Goal: Information Seeking & Learning: Learn about a topic

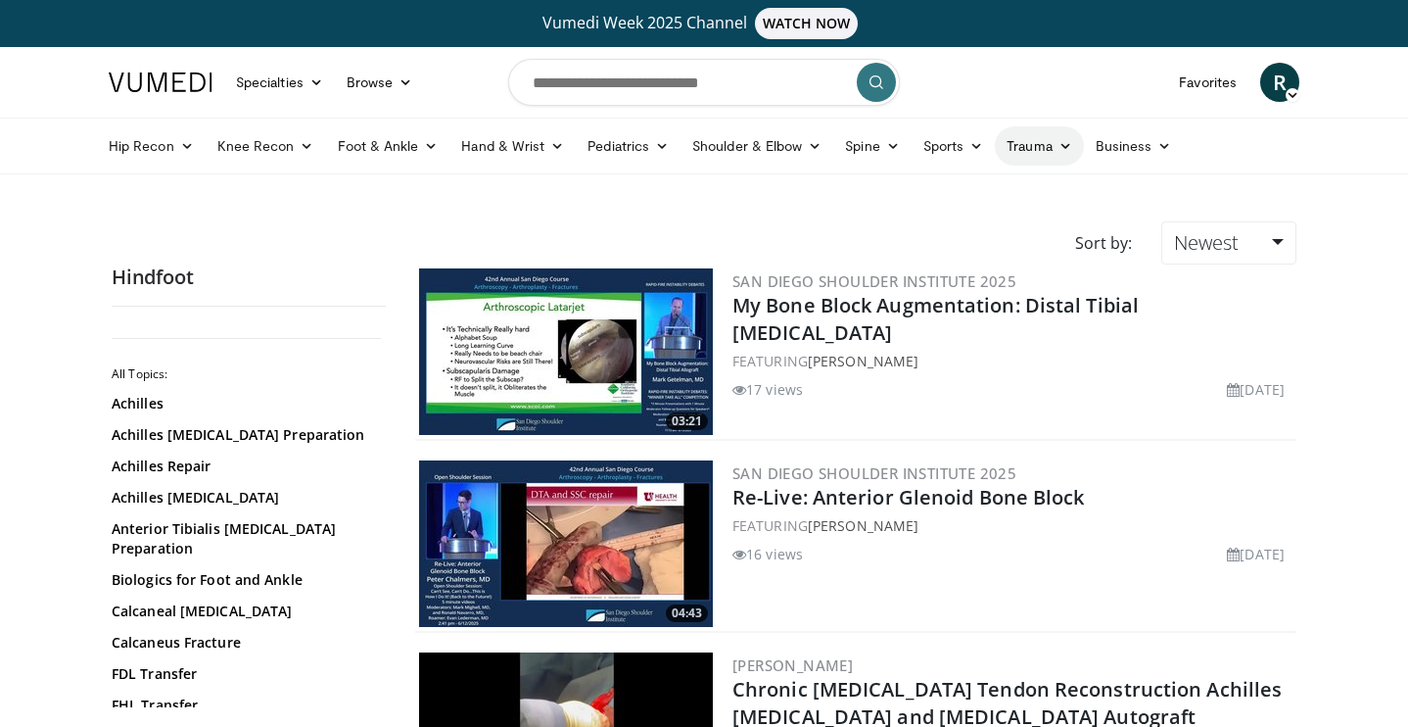
click at [1037, 150] on link "Trauma" at bounding box center [1039, 145] width 89 height 39
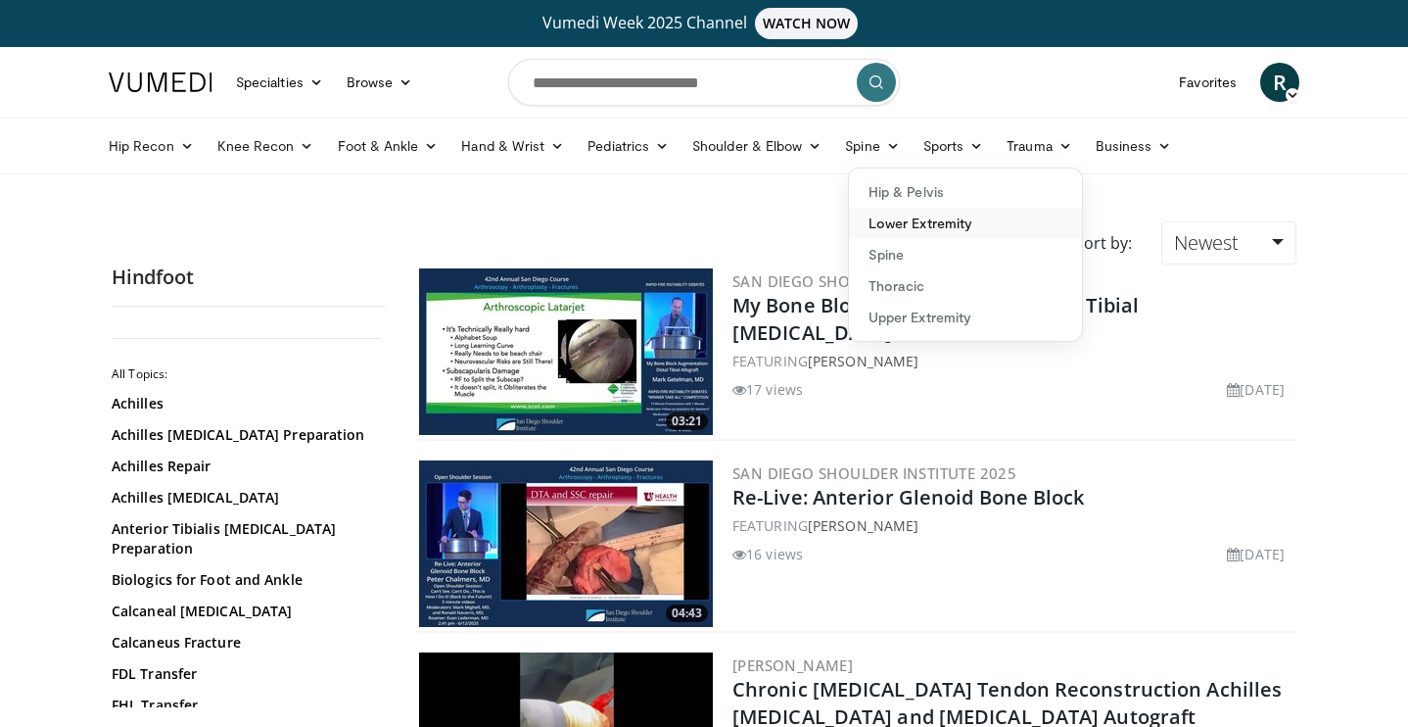
click at [926, 220] on link "Lower Extremity" at bounding box center [965, 223] width 233 height 31
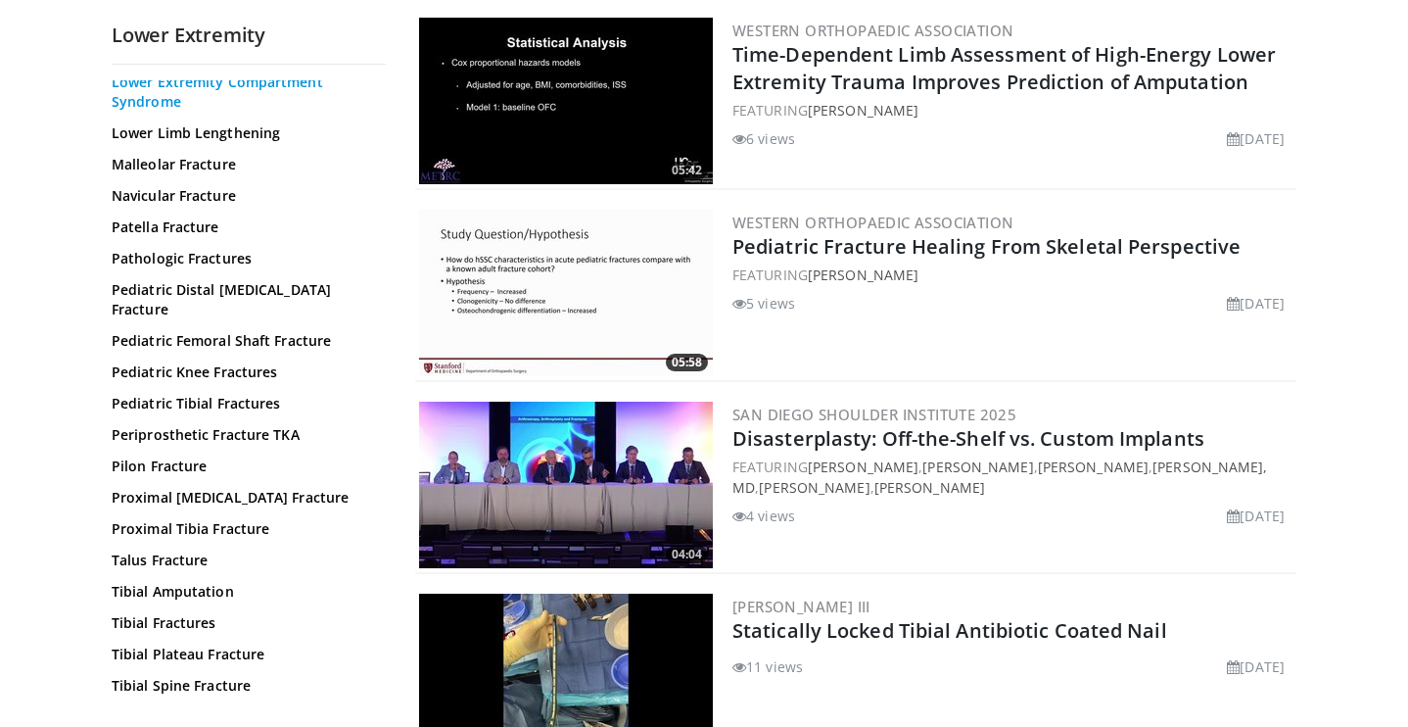
scroll to position [841, 0]
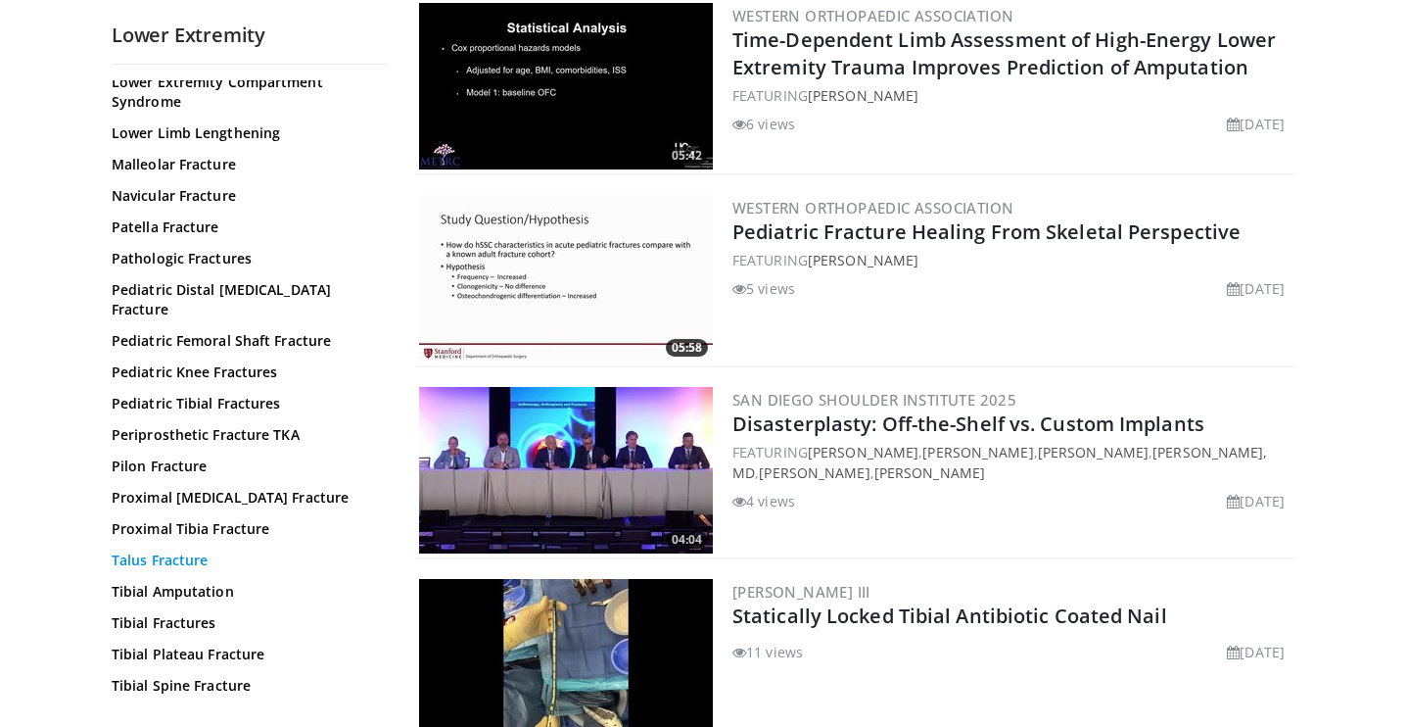
click at [177, 550] on link "Talus Fracture" at bounding box center [244, 560] width 264 height 20
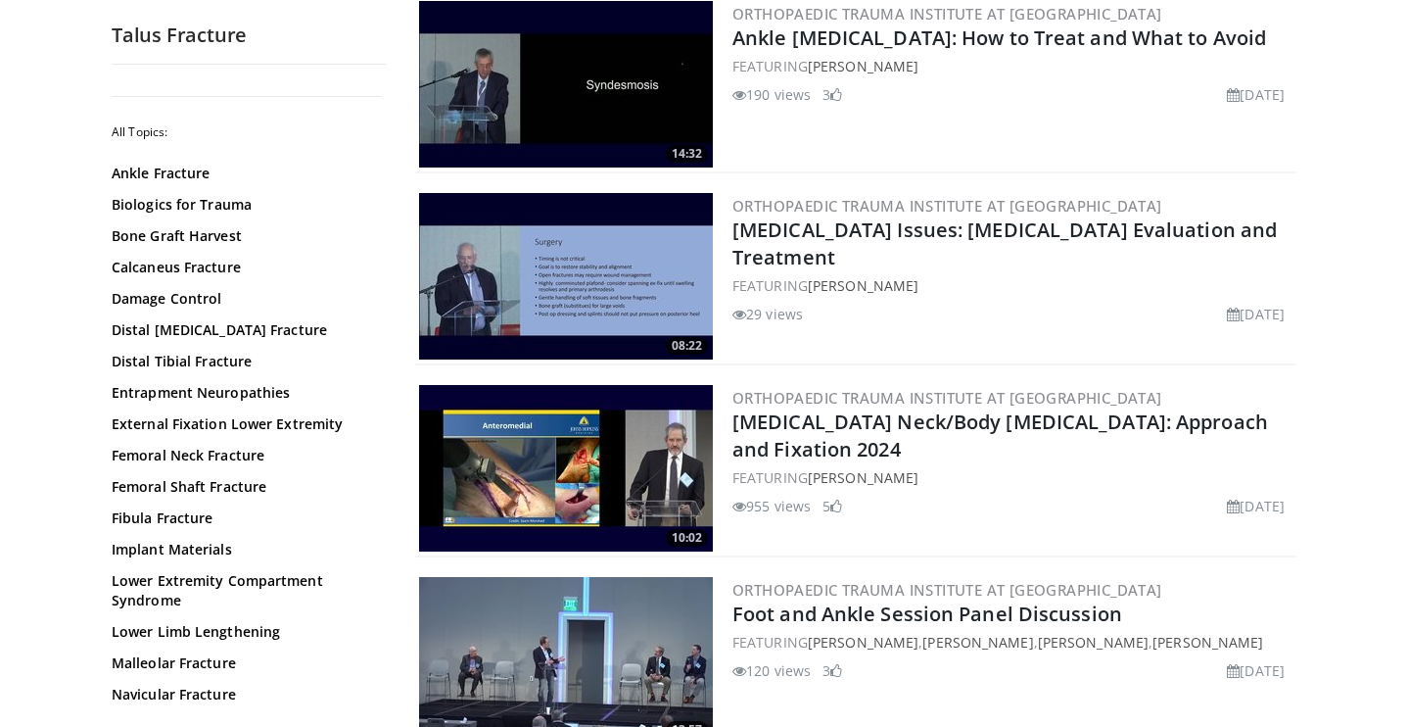
scroll to position [269, 0]
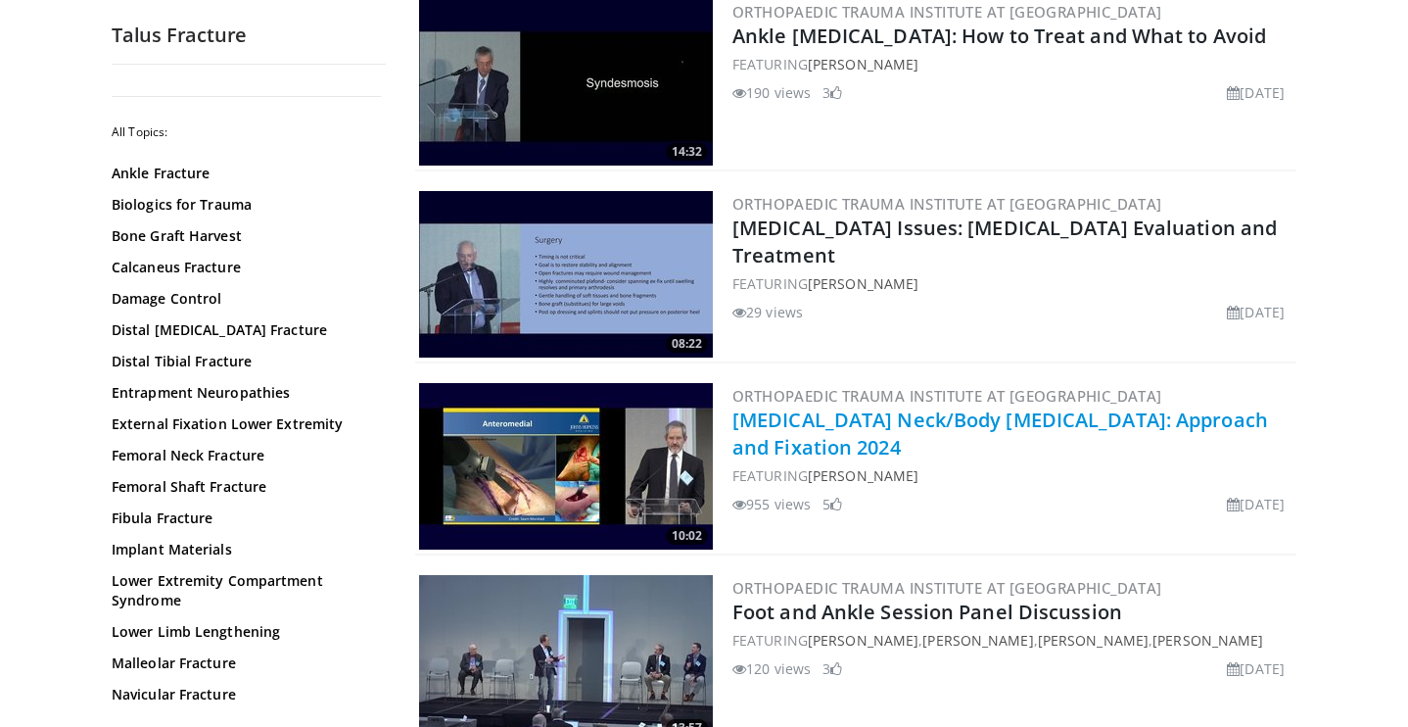
click at [753, 427] on link "[MEDICAL_DATA] Neck/Body [MEDICAL_DATA]: Approach and Fixation 2024" at bounding box center [1000, 433] width 536 height 54
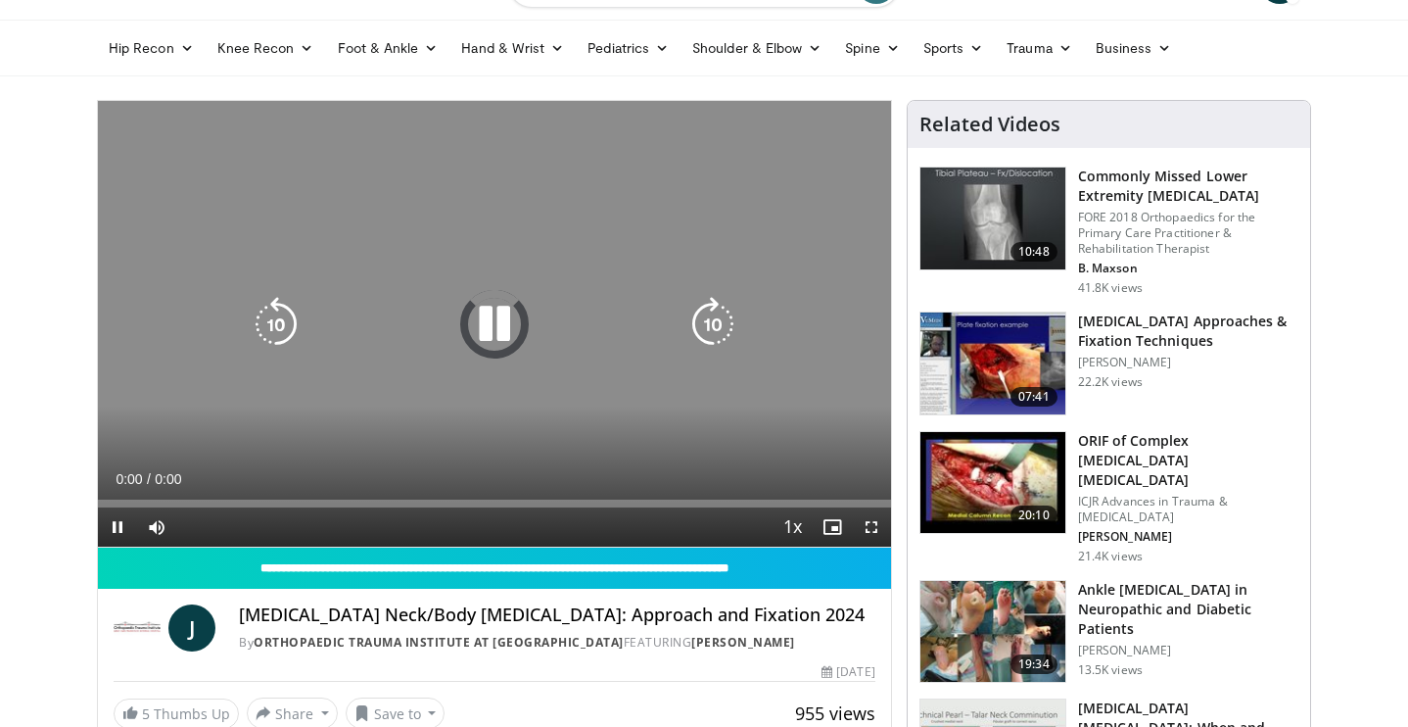
scroll to position [100, 0]
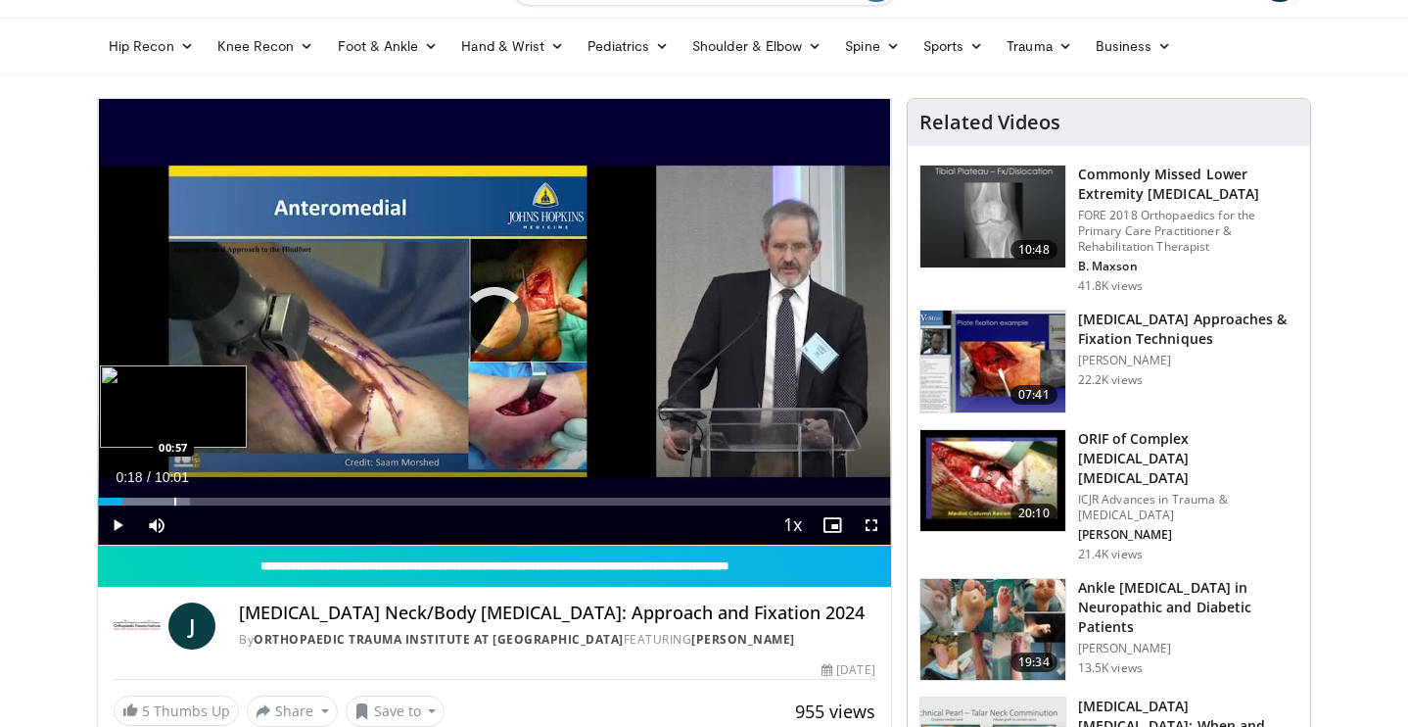
click at [174, 496] on div "Loaded : 11.60% 00:18 00:57" at bounding box center [494, 496] width 793 height 19
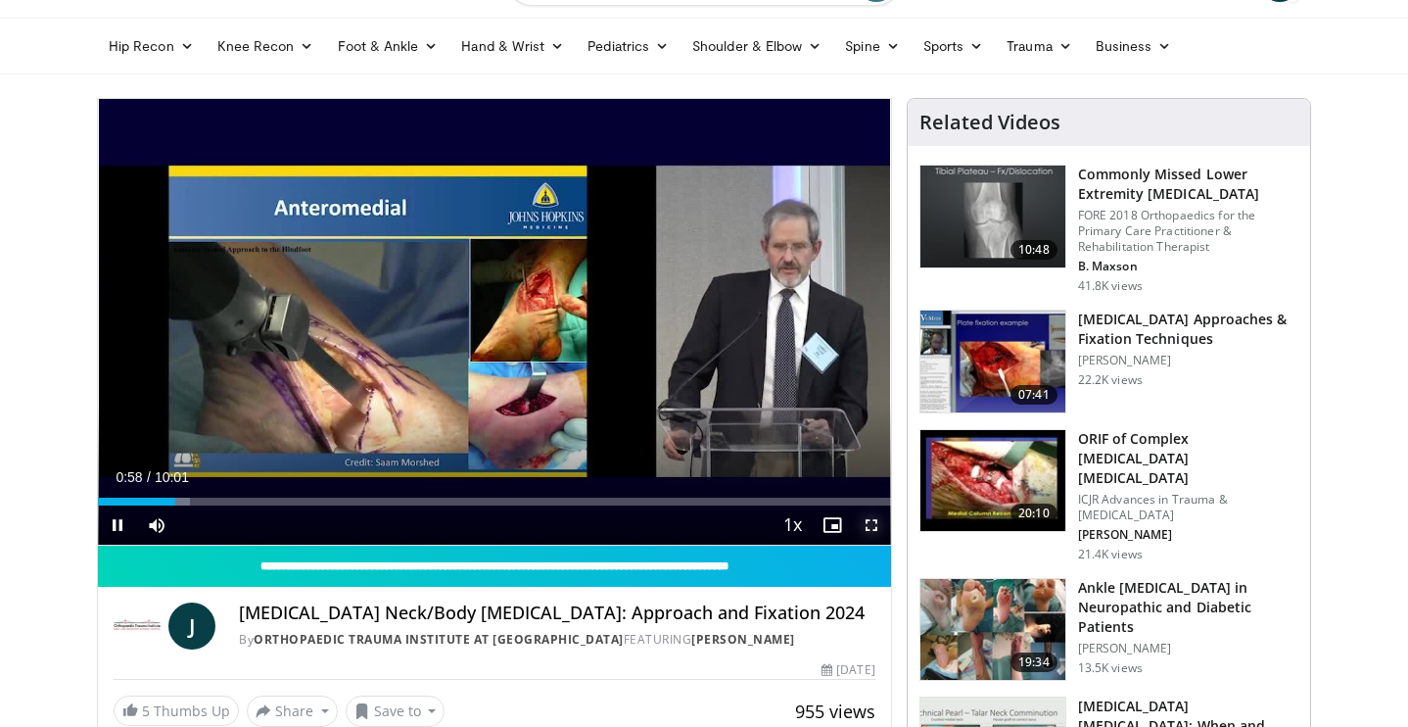
click at [866, 525] on span "Video Player" at bounding box center [871, 524] width 39 height 39
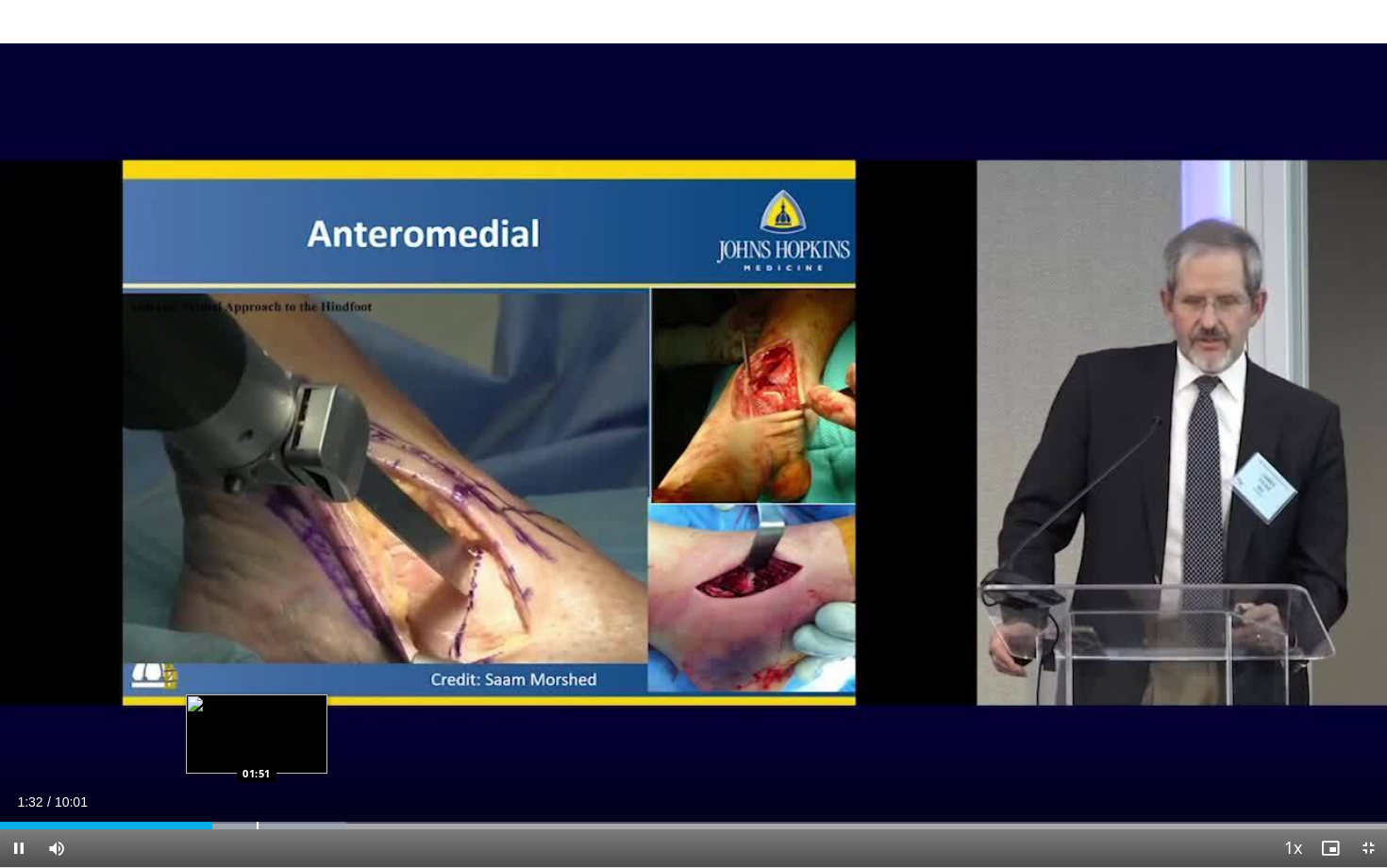
click at [256, 699] on div "Progress Bar" at bounding box center [257, 826] width 2 height 8
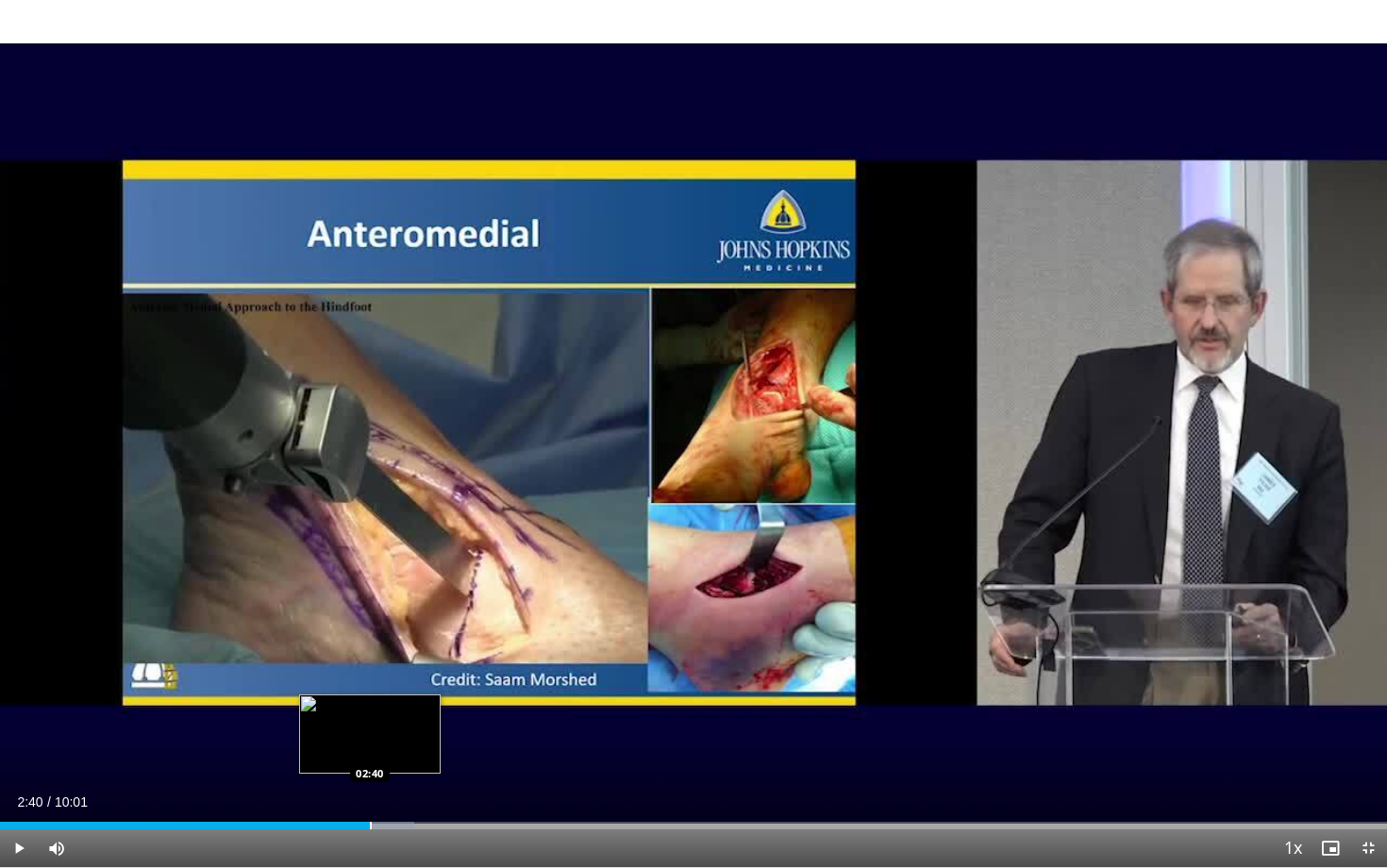
click at [370, 699] on div "Loaded : 29.86% 02:40 02:40" at bounding box center [693, 820] width 1387 height 18
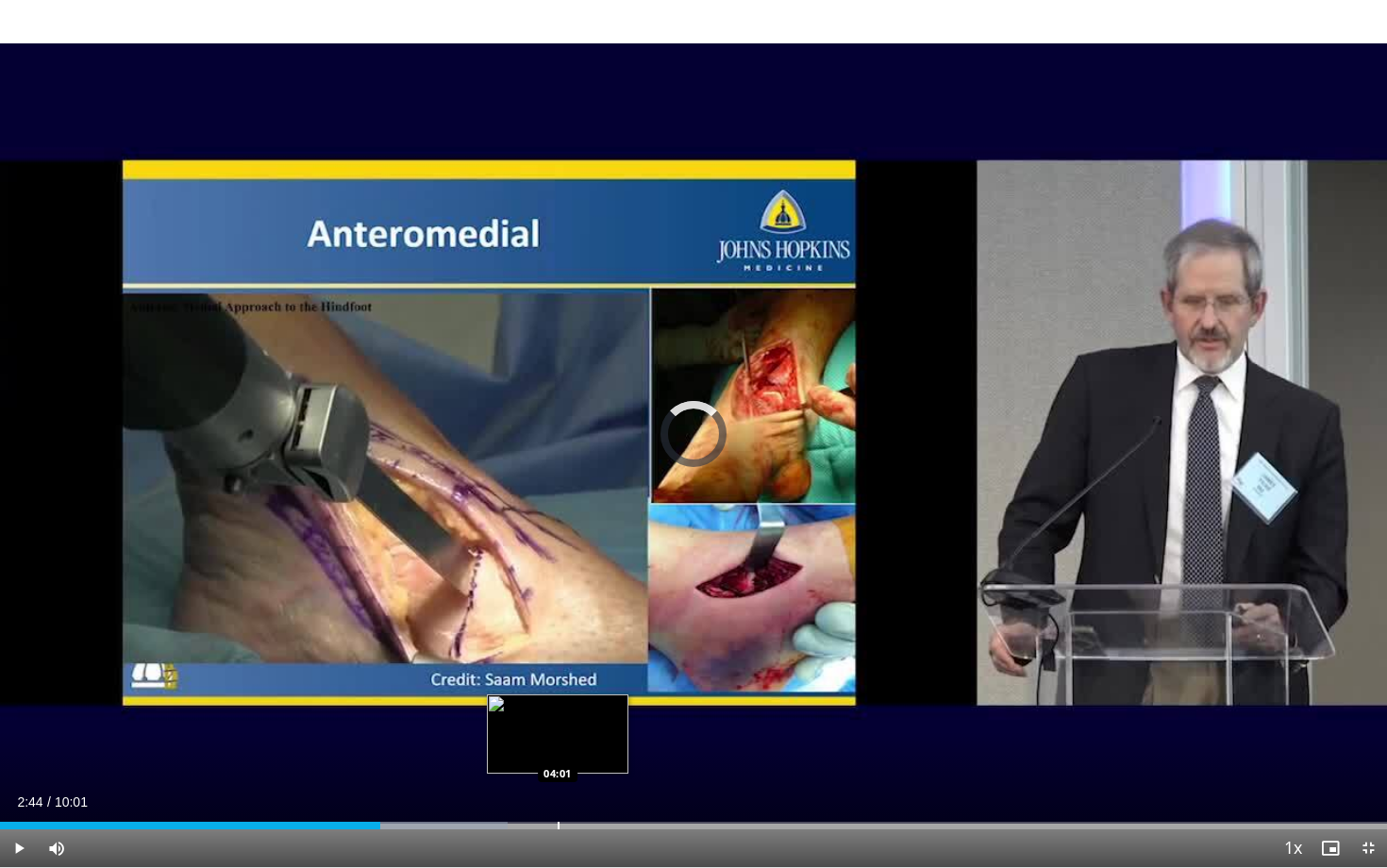
click at [558, 699] on div "Loaded : 36.60% 02:44 04:01" at bounding box center [693, 820] width 1387 height 18
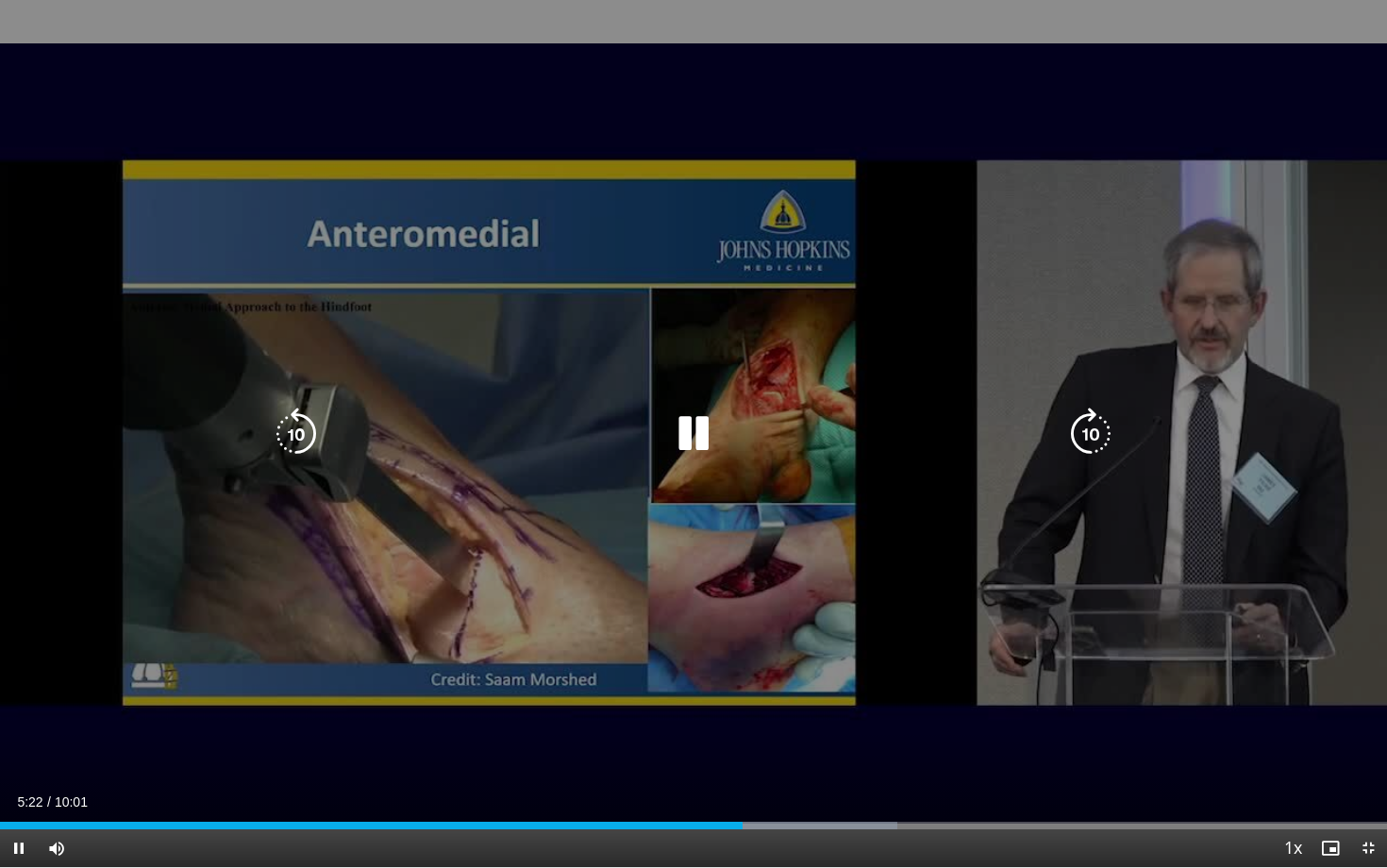
click at [708, 439] on icon "Video Player" at bounding box center [693, 434] width 53 height 53
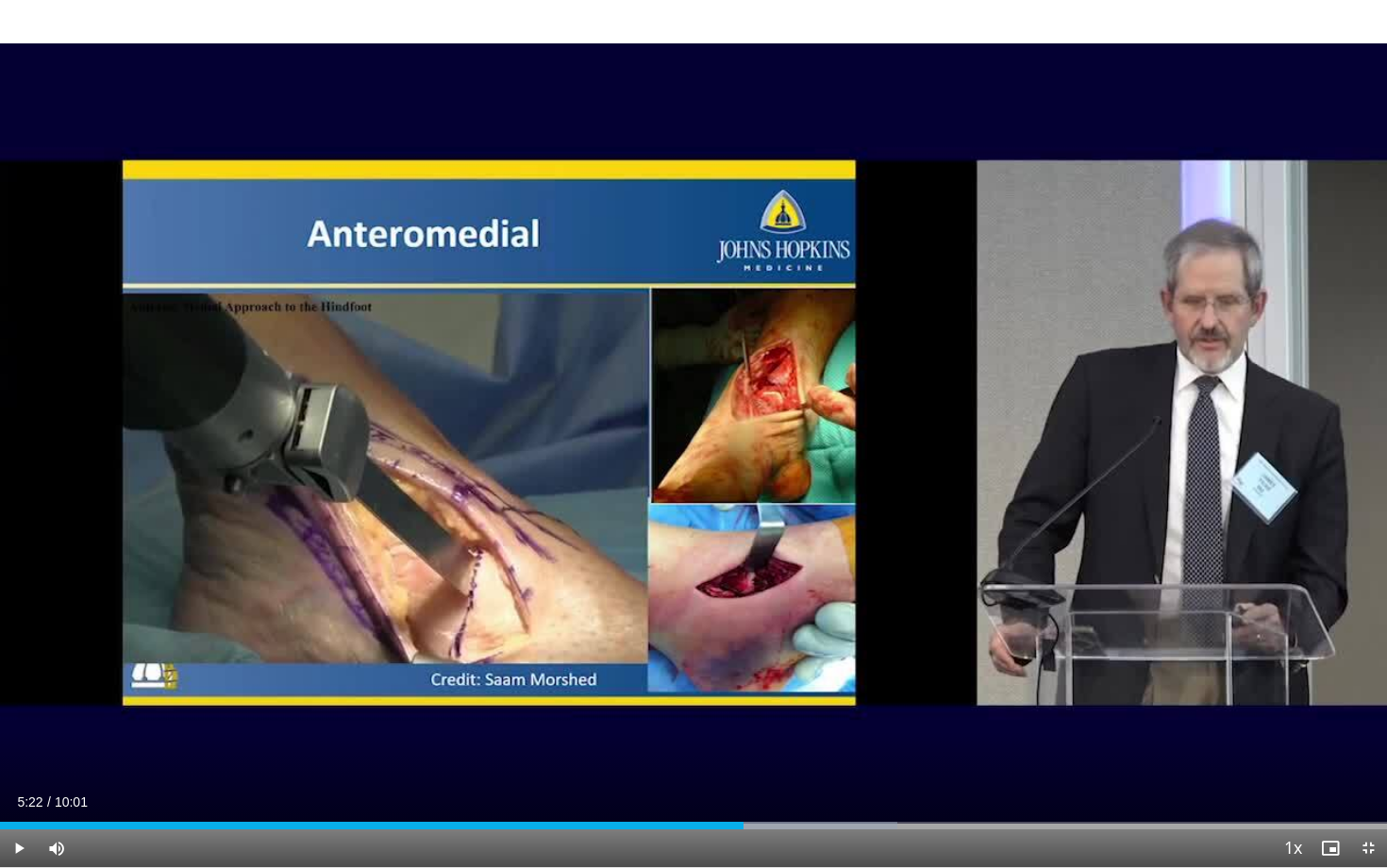
drag, startPoint x: 702, startPoint y: 372, endPoint x: 866, endPoint y: 402, distance: 166.7
click at [706, 372] on div "10 seconds Tap to unmute" at bounding box center [693, 434] width 1387 height 867
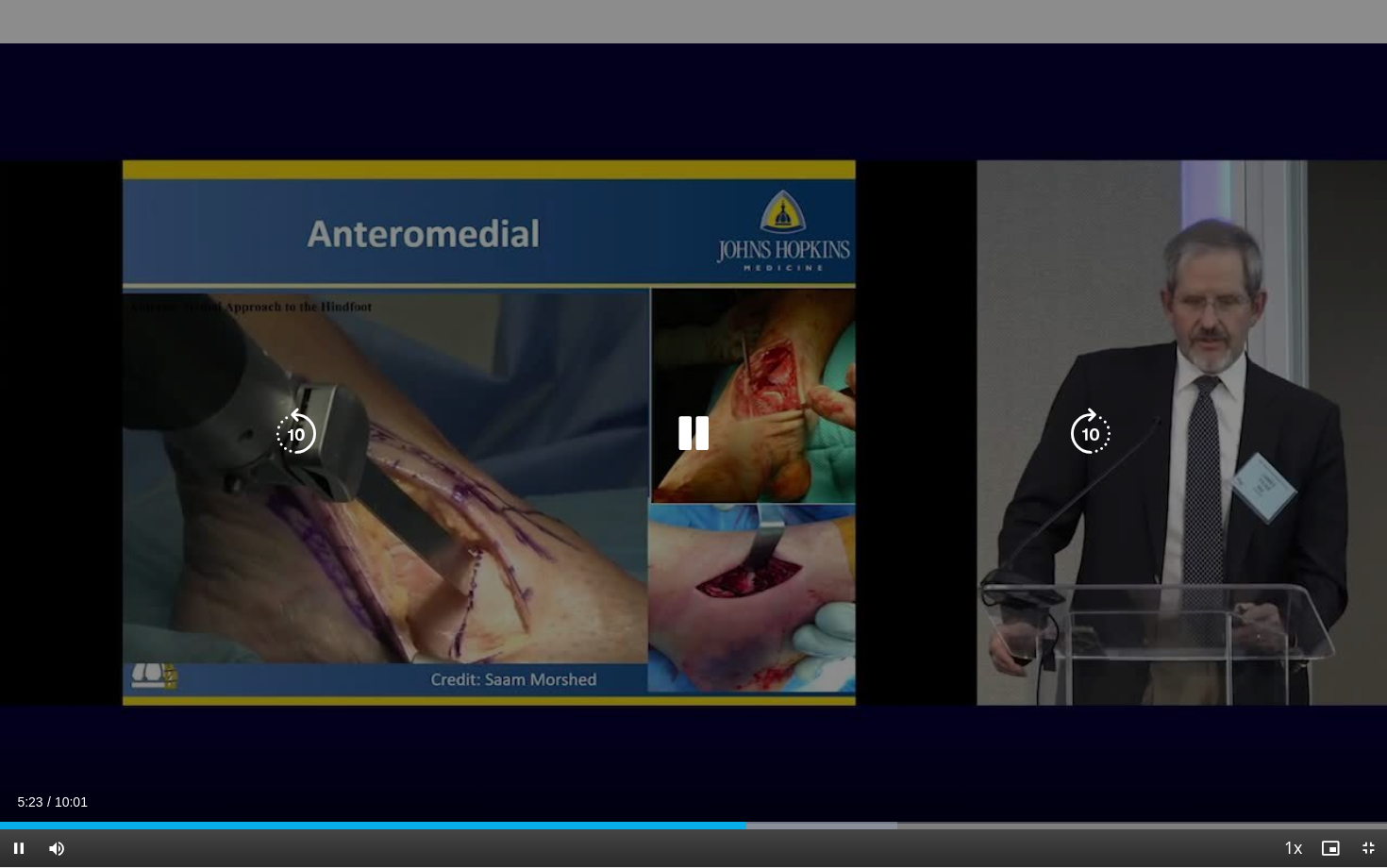
click at [841, 388] on div "10 seconds Tap to unmute" at bounding box center [693, 434] width 1387 height 867
click at [794, 328] on div "10 seconds Tap to unmute" at bounding box center [693, 434] width 1387 height 867
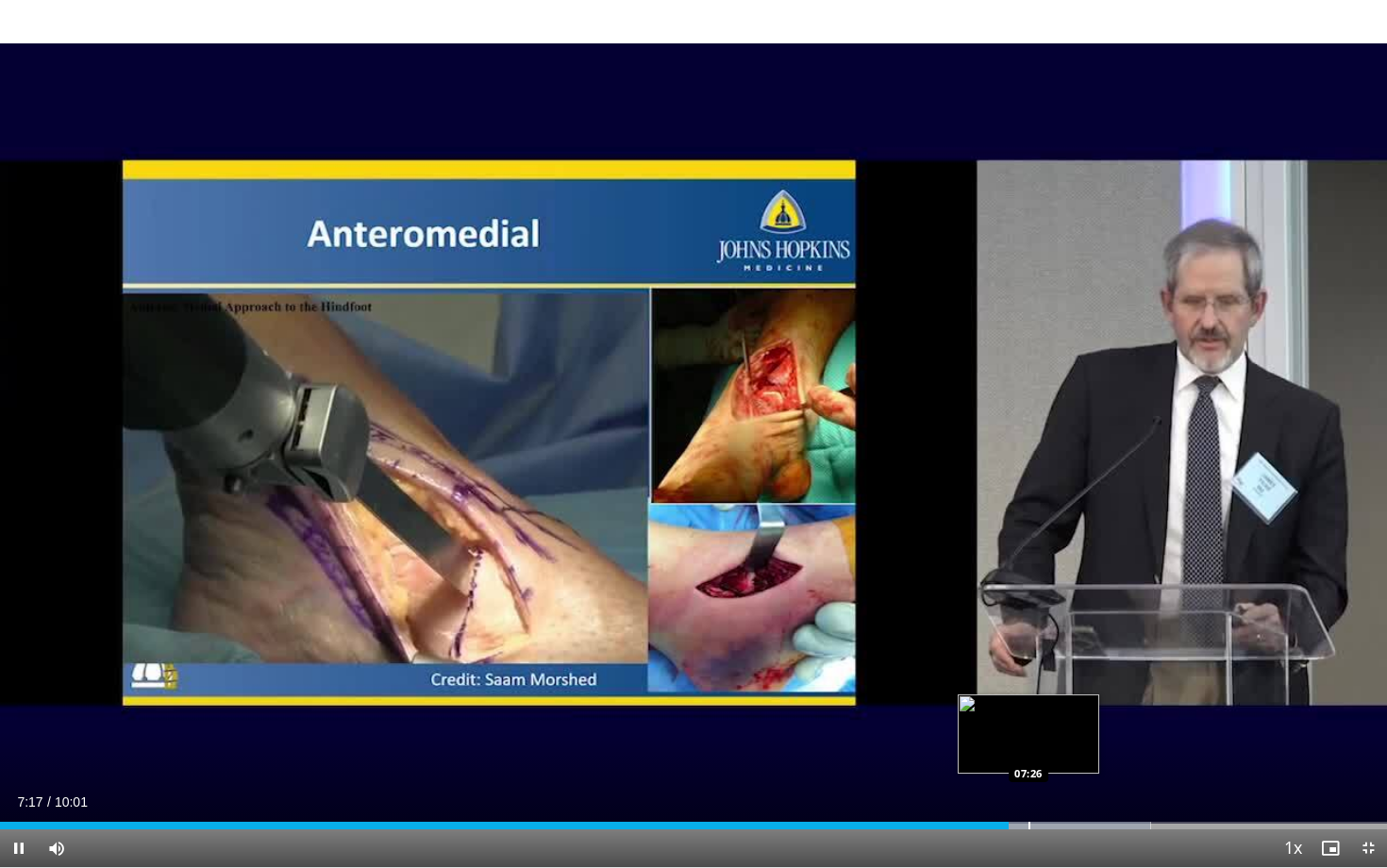
click at [1028, 699] on div "Loaded : 82.96% 07:17 07:26" at bounding box center [693, 820] width 1387 height 18
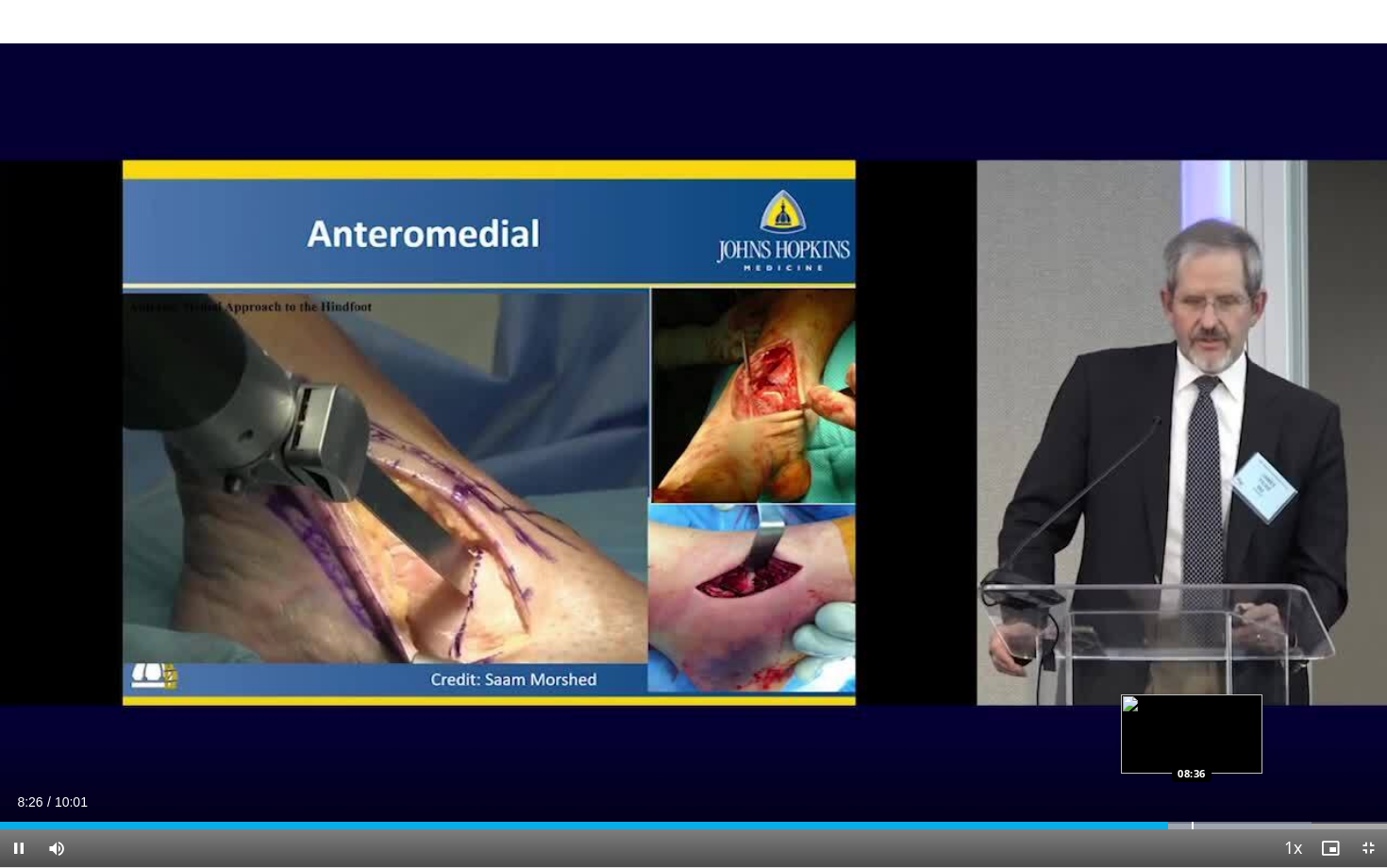
click at [1194, 699] on div "Progress Bar" at bounding box center [1193, 826] width 2 height 8
click at [1233, 699] on div "Progress Bar" at bounding box center [1232, 826] width 2 height 8
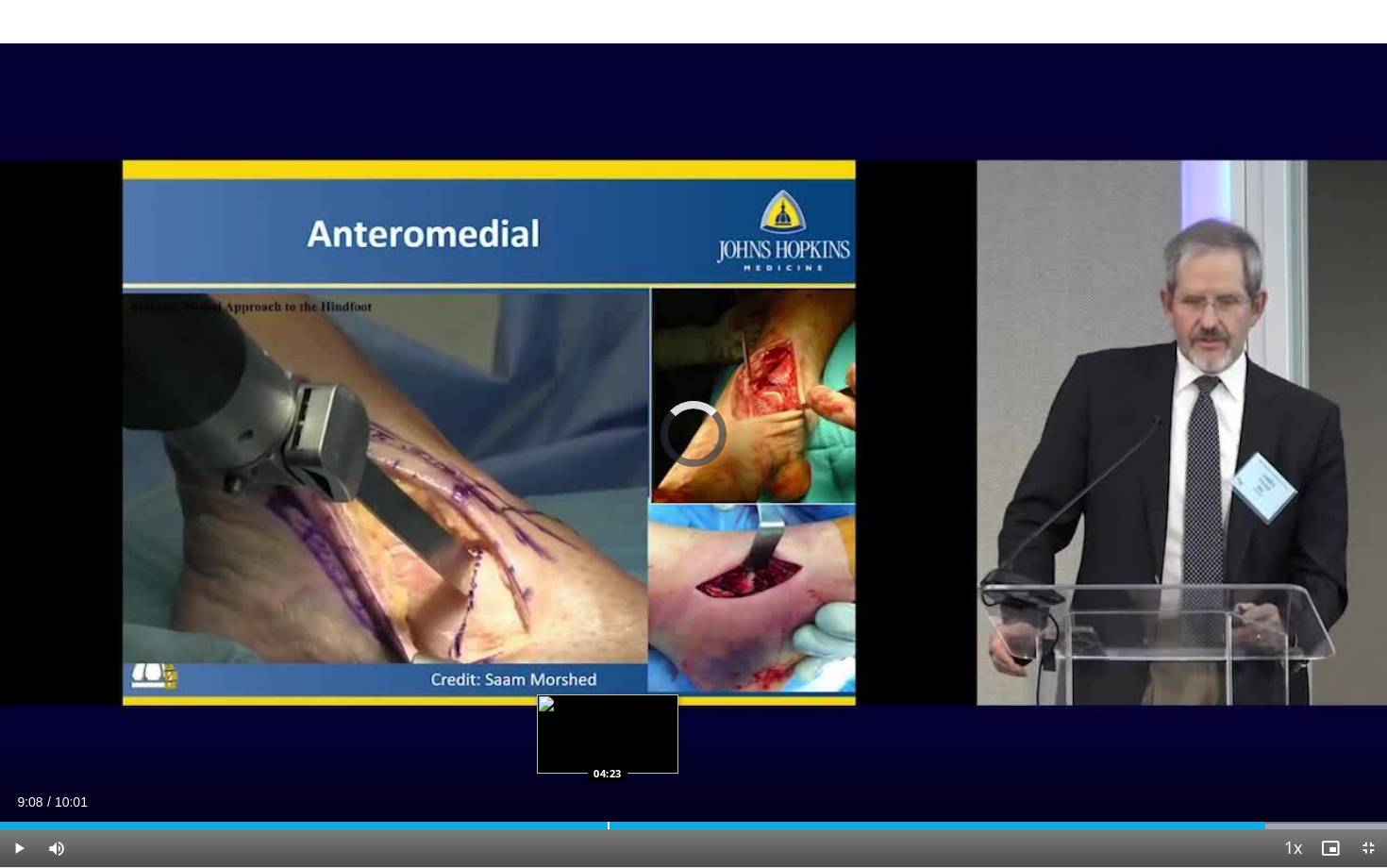
click at [608, 699] on div "Loaded : 100.00% 04:23 04:23" at bounding box center [693, 820] width 1387 height 18
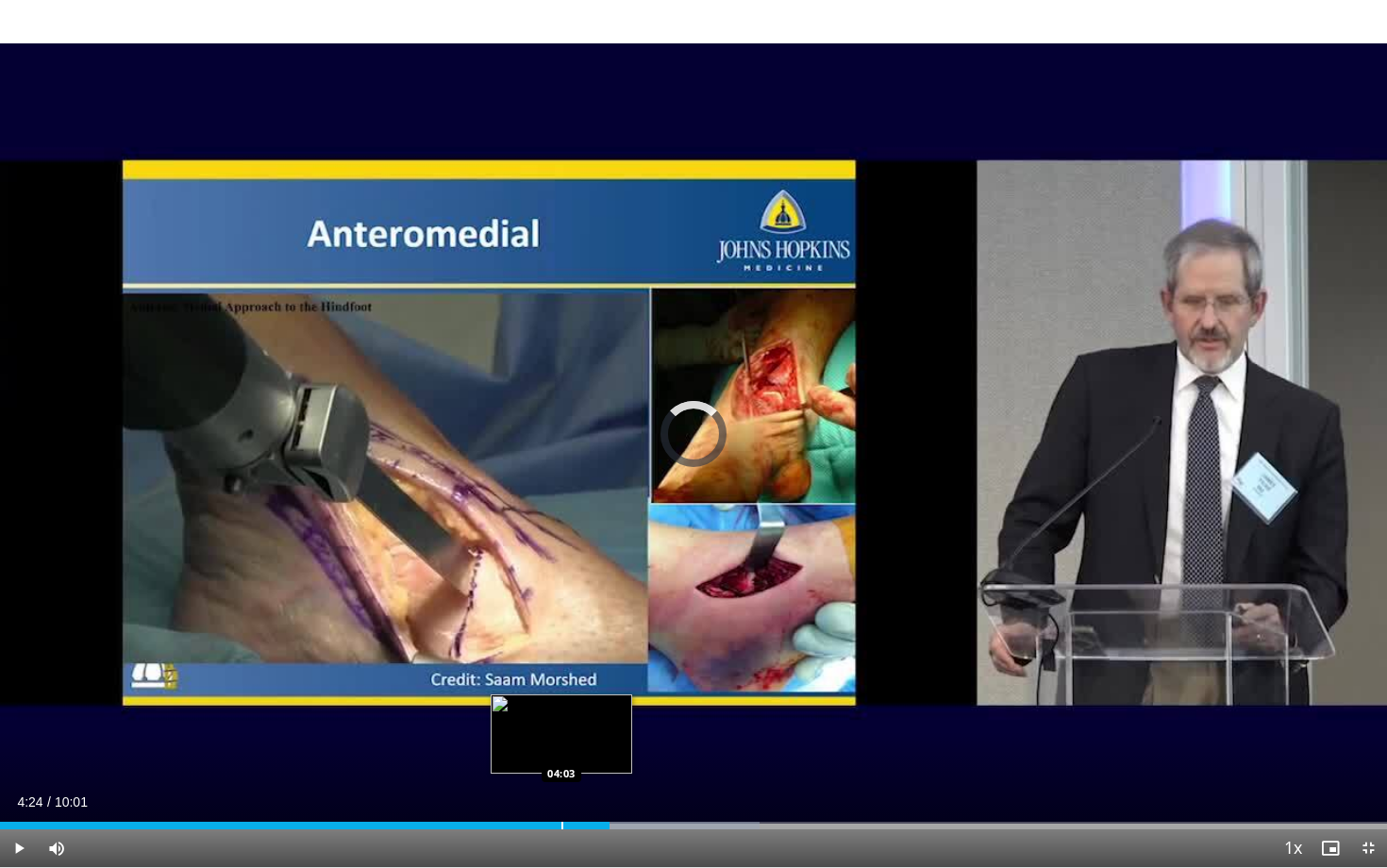
click at [562, 699] on div "Loaded : 54.75% 04:24 04:03" at bounding box center [693, 820] width 1387 height 18
click at [547, 699] on div "Loaded : 51.43% 03:57 03:57" at bounding box center [693, 820] width 1387 height 18
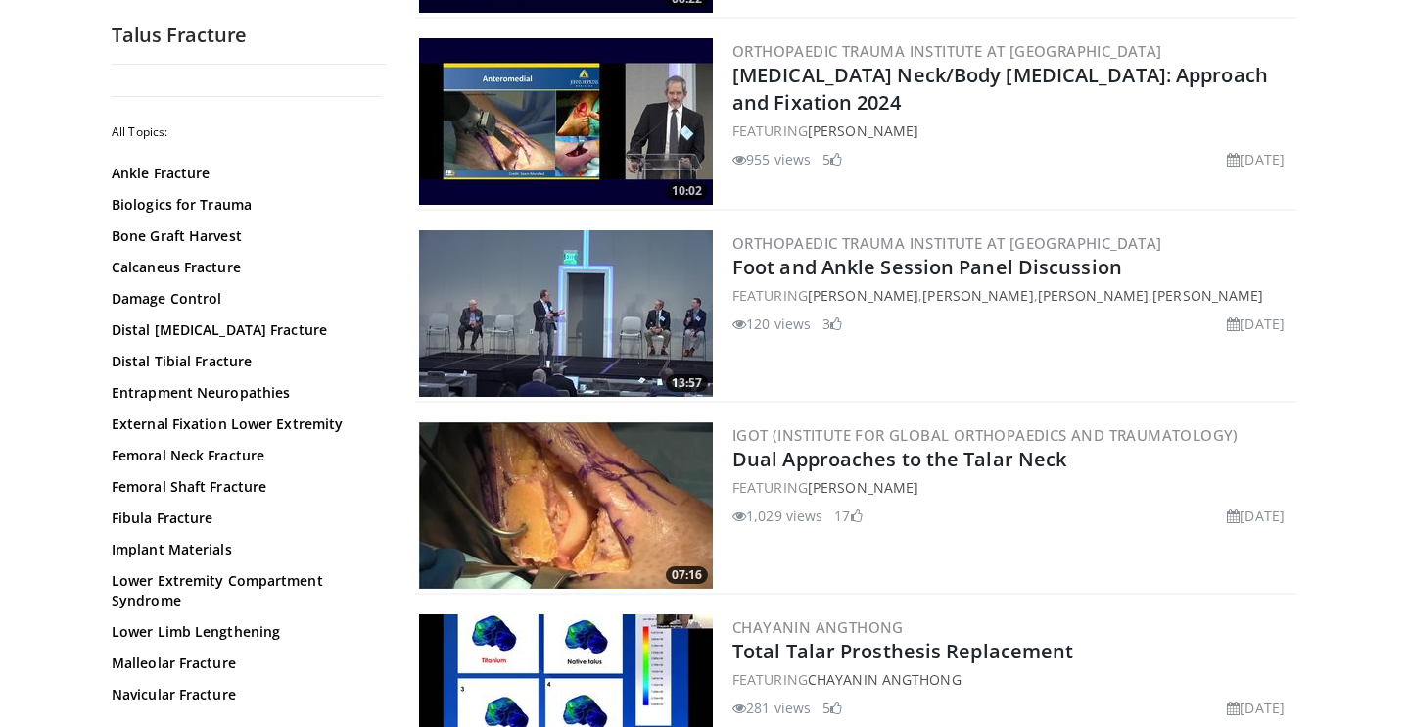
scroll to position [634, 0]
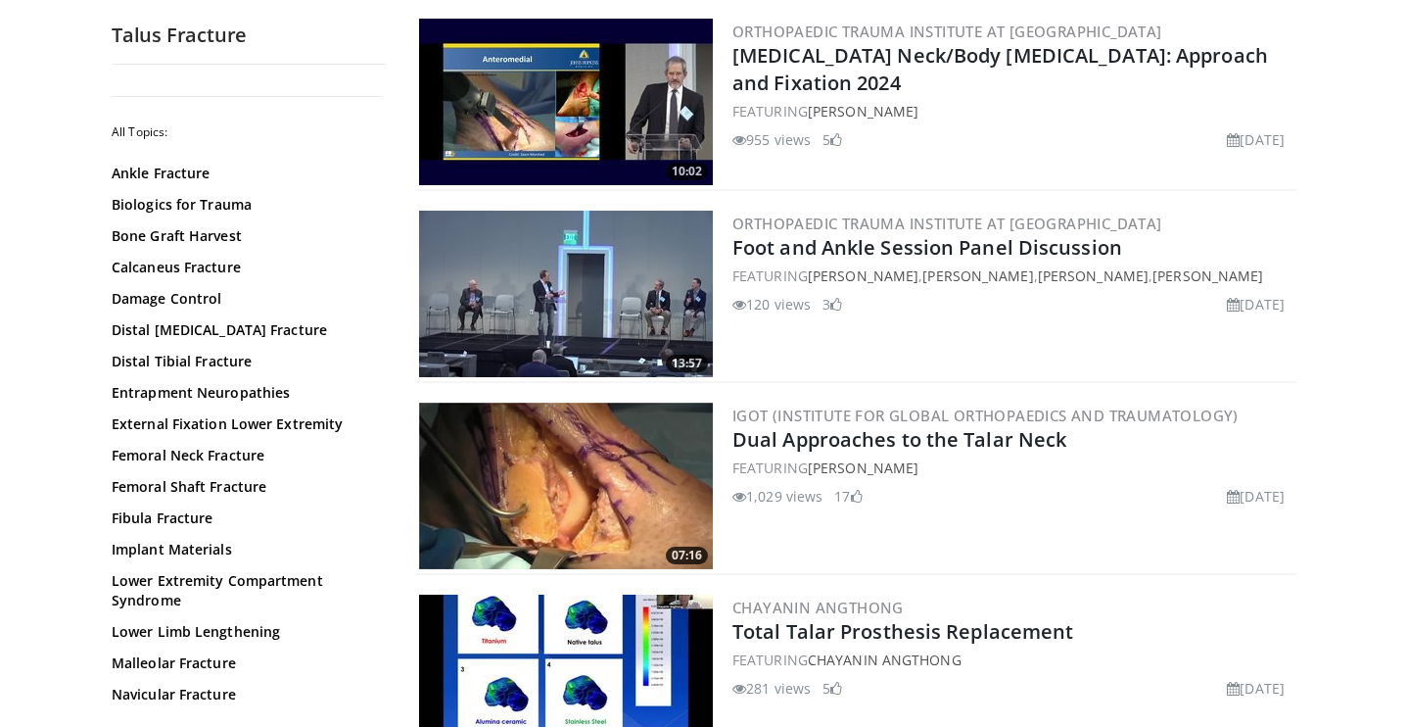
click at [594, 507] on img at bounding box center [566, 485] width 294 height 166
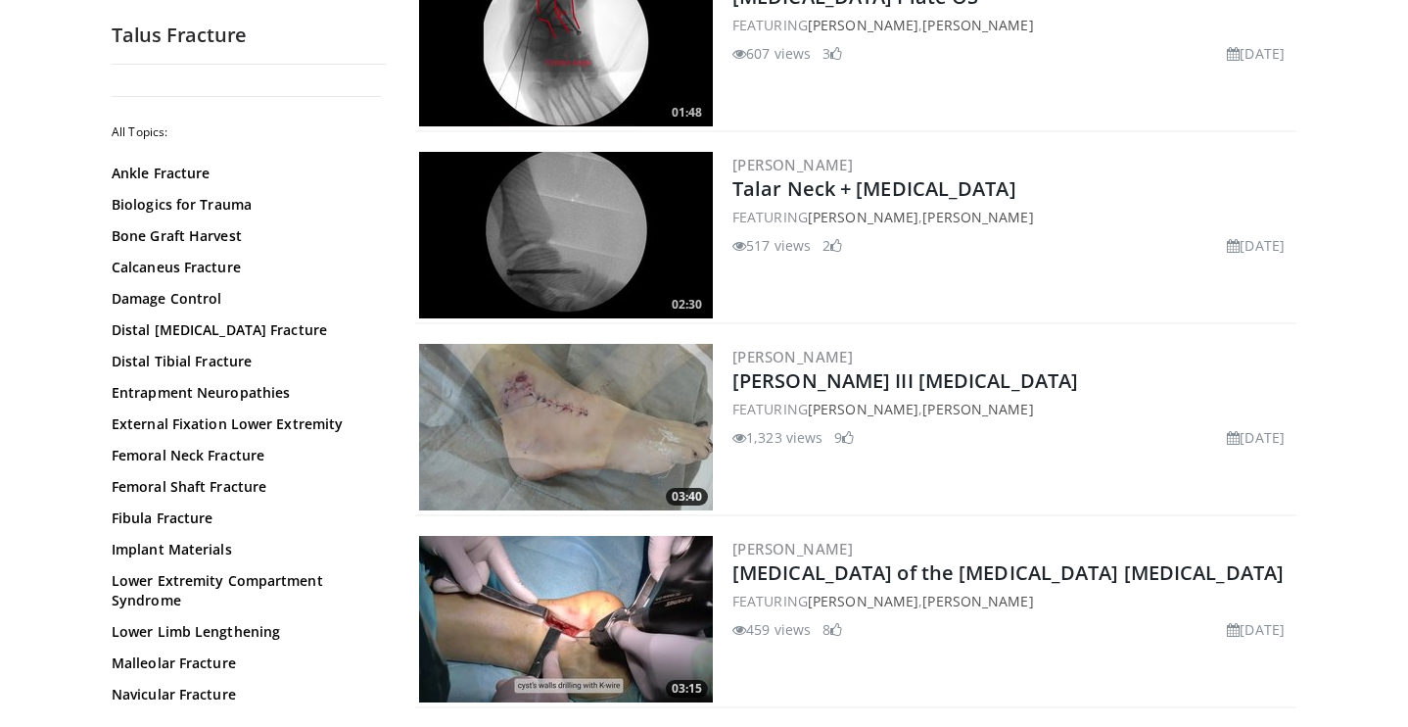
scroll to position [3417, 0]
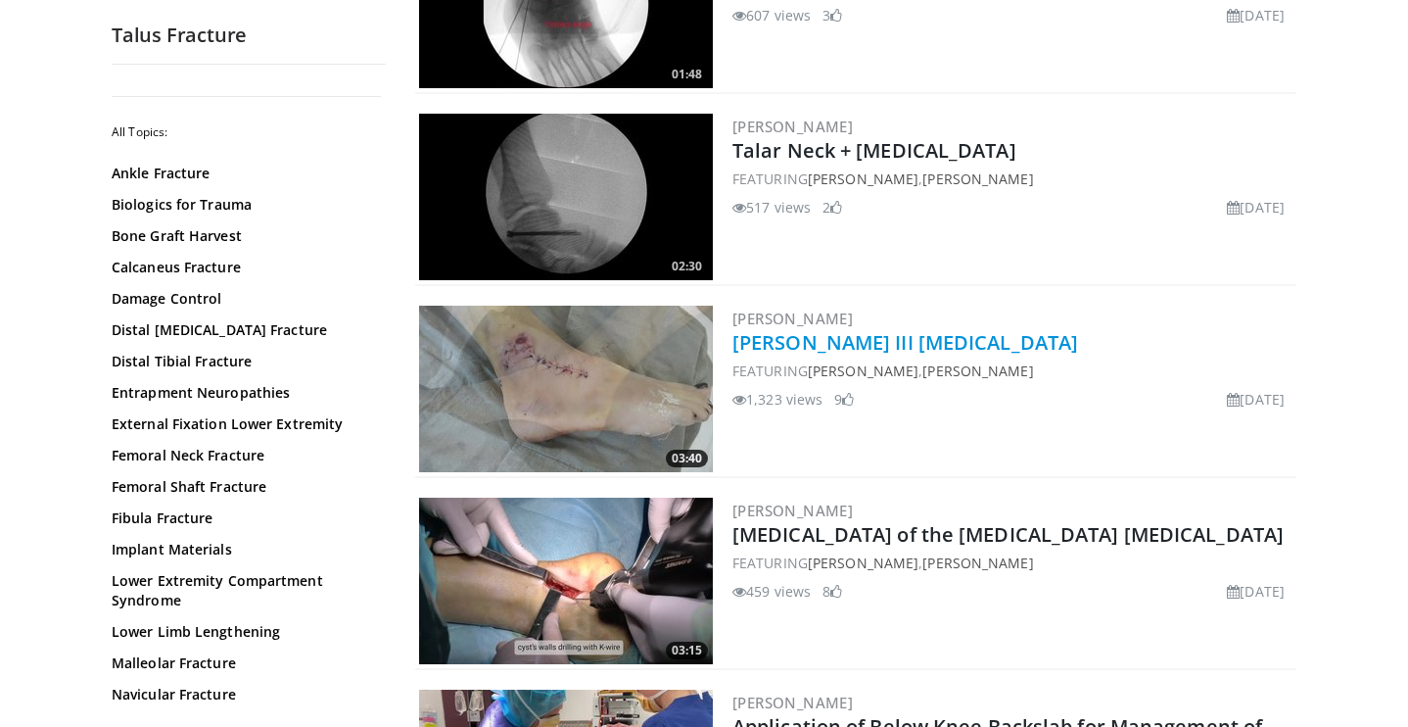
click at [914, 337] on link "[PERSON_NAME] III [MEDICAL_DATA]" at bounding box center [905, 342] width 346 height 26
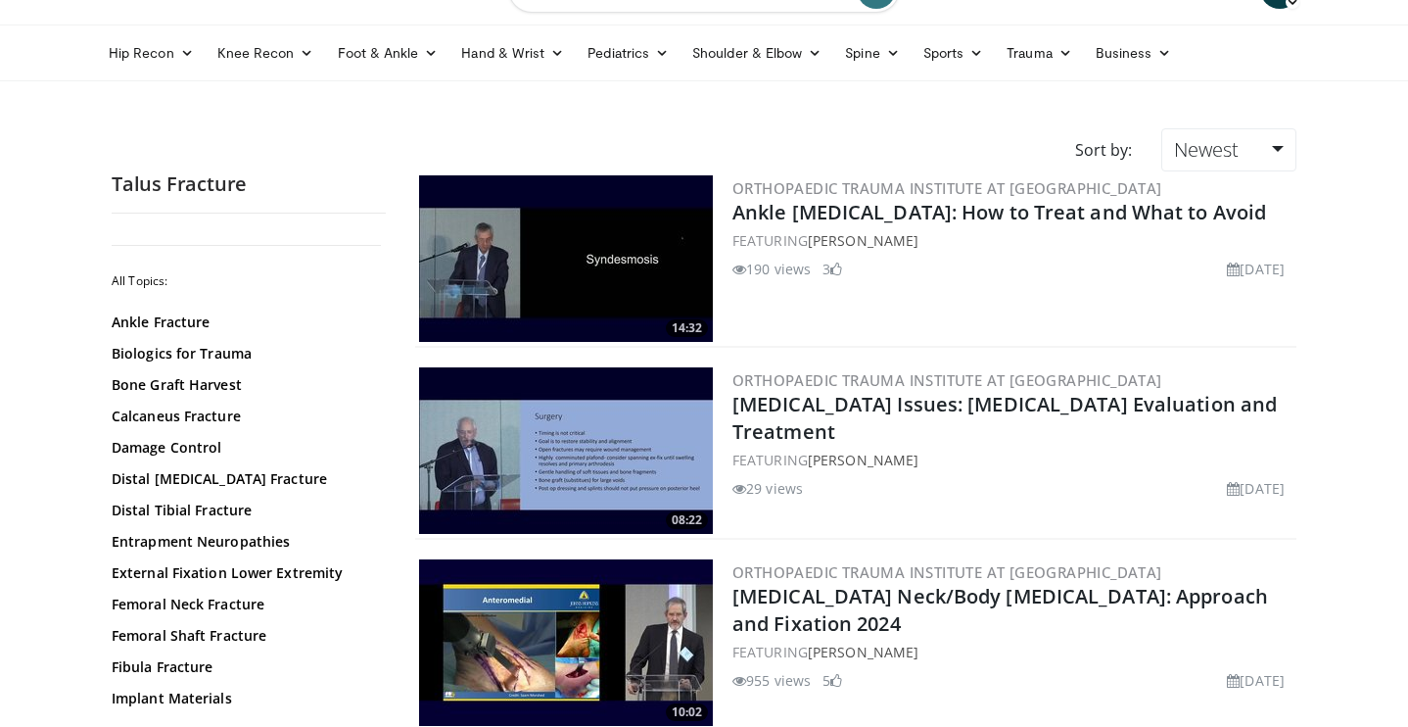
scroll to position [0, 0]
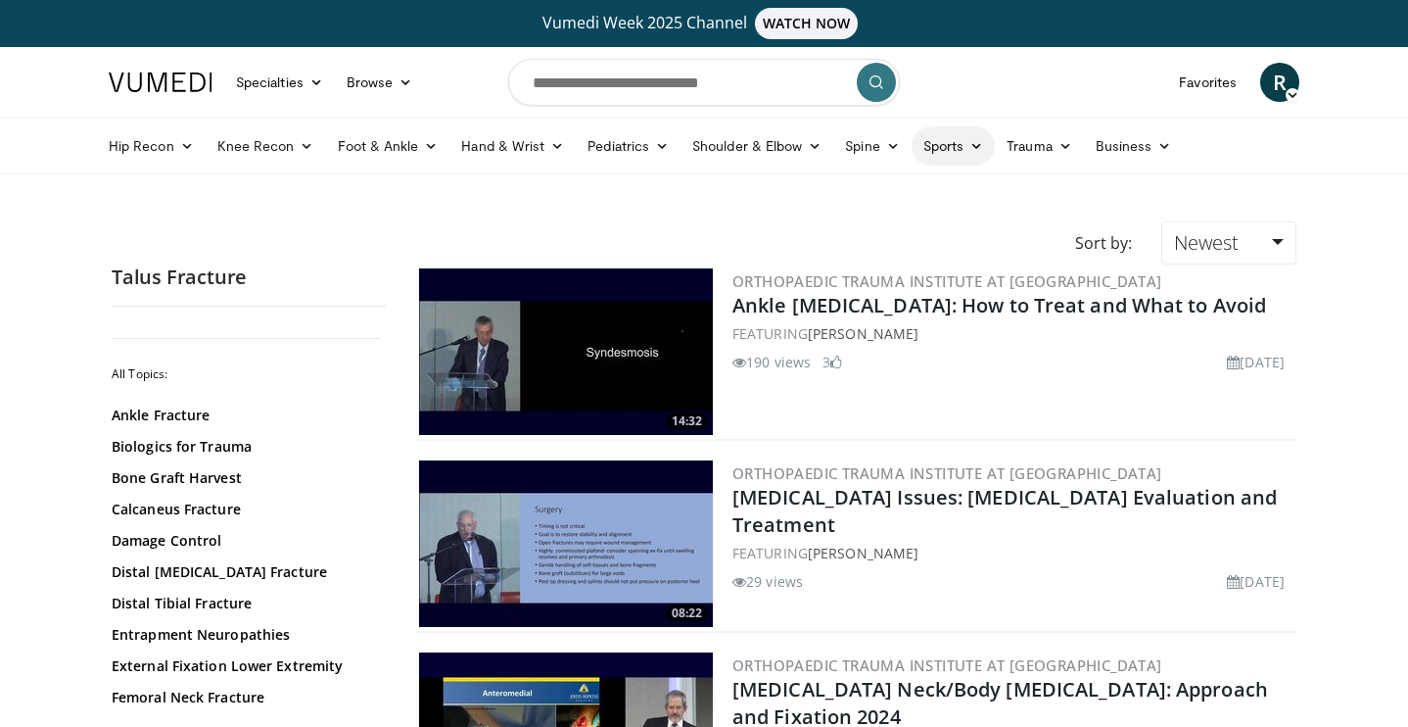
click at [959, 152] on link "Sports" at bounding box center [954, 145] width 84 height 39
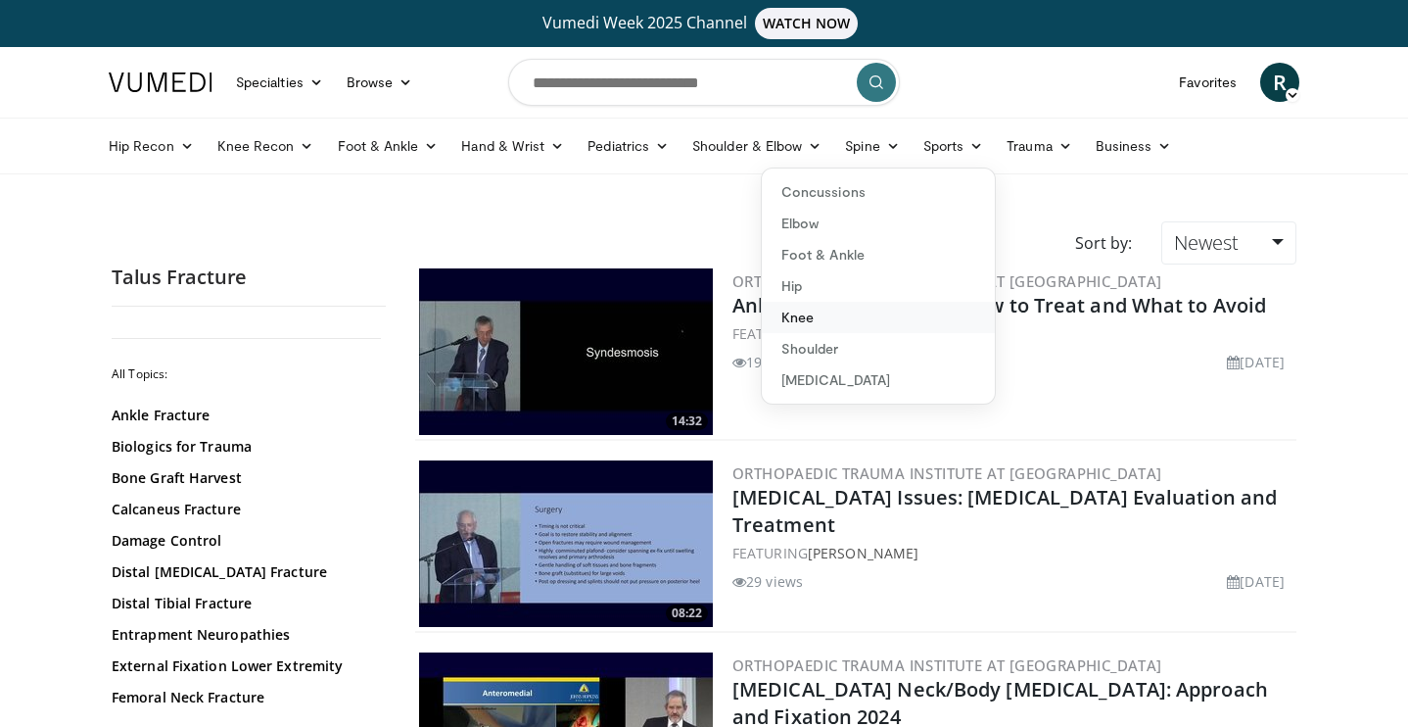
click at [831, 311] on link "Knee" at bounding box center [878, 317] width 233 height 31
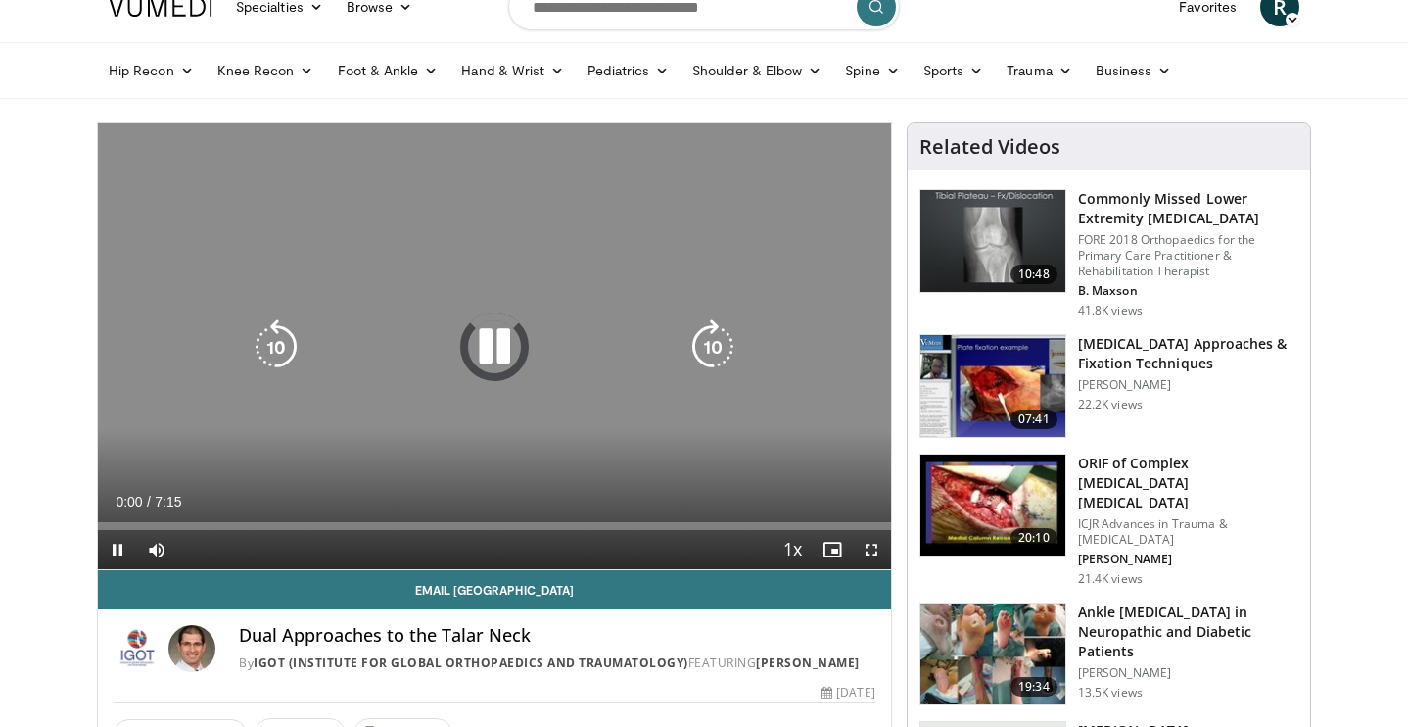
scroll to position [76, 0]
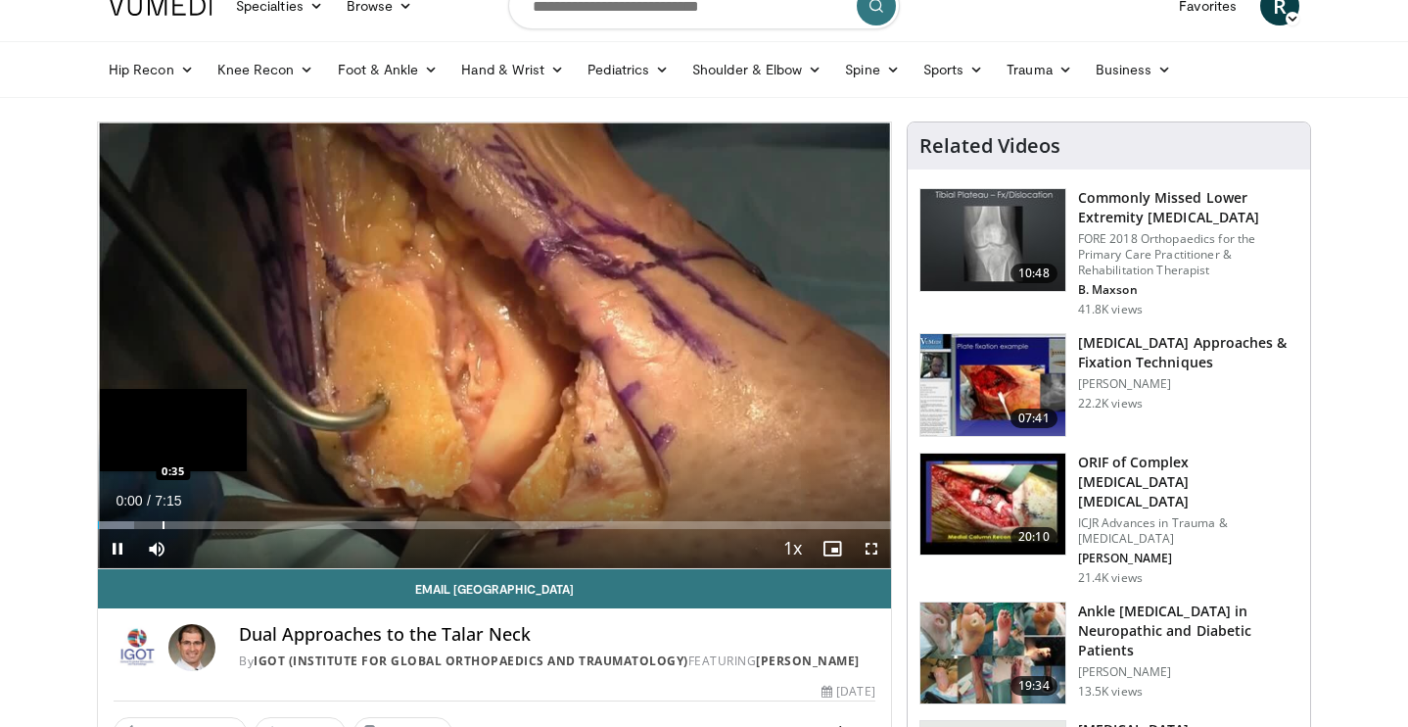
click at [165, 524] on div "Progress Bar" at bounding box center [164, 525] width 2 height 8
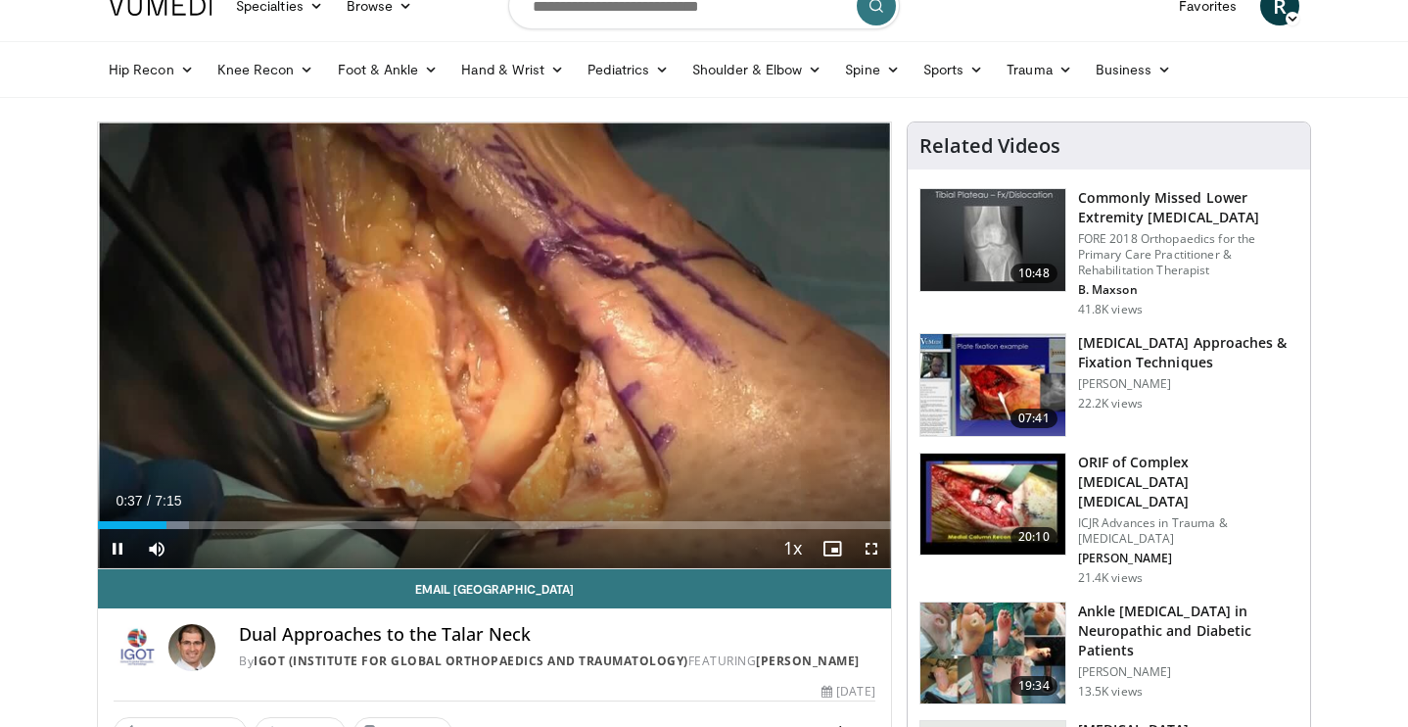
click at [282, 538] on div "Current Time 0:37 / Duration 7:15 Pause Skip Backward Skip Forward Mute Loaded …" at bounding box center [494, 548] width 793 height 39
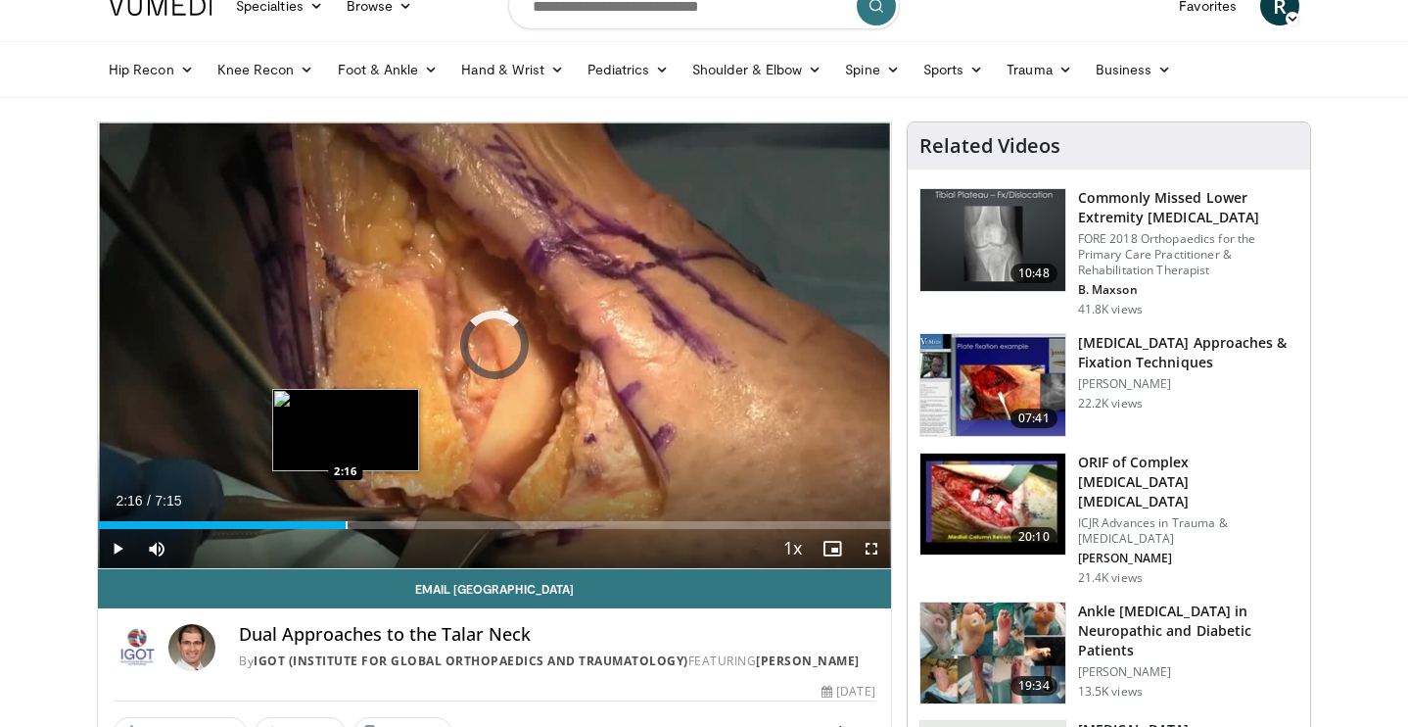
click at [346, 527] on div "Progress Bar" at bounding box center [347, 525] width 2 height 8
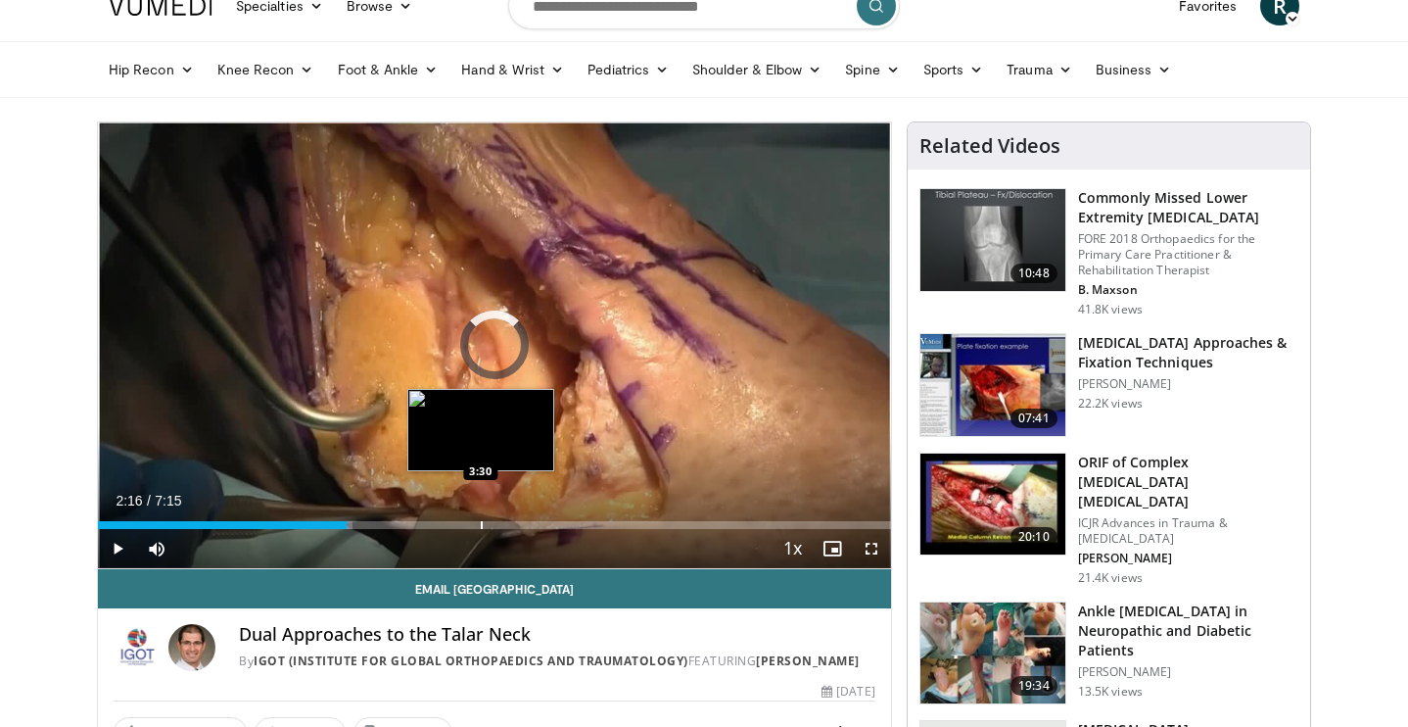
click at [481, 521] on div "Progress Bar" at bounding box center [482, 525] width 2 height 8
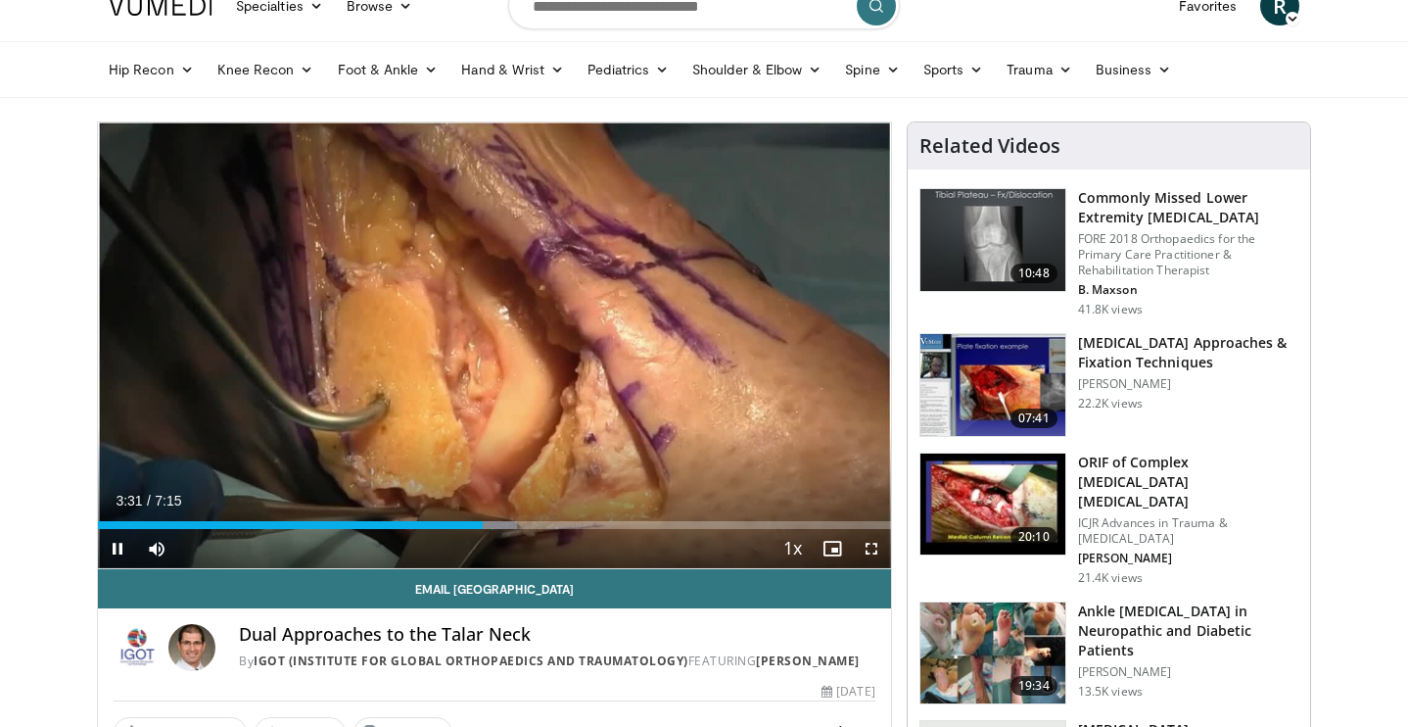
click at [639, 529] on div "Current Time 3:31 / Duration 7:15 Pause Skip Backward Skip Forward Mute Loaded …" at bounding box center [494, 548] width 793 height 39
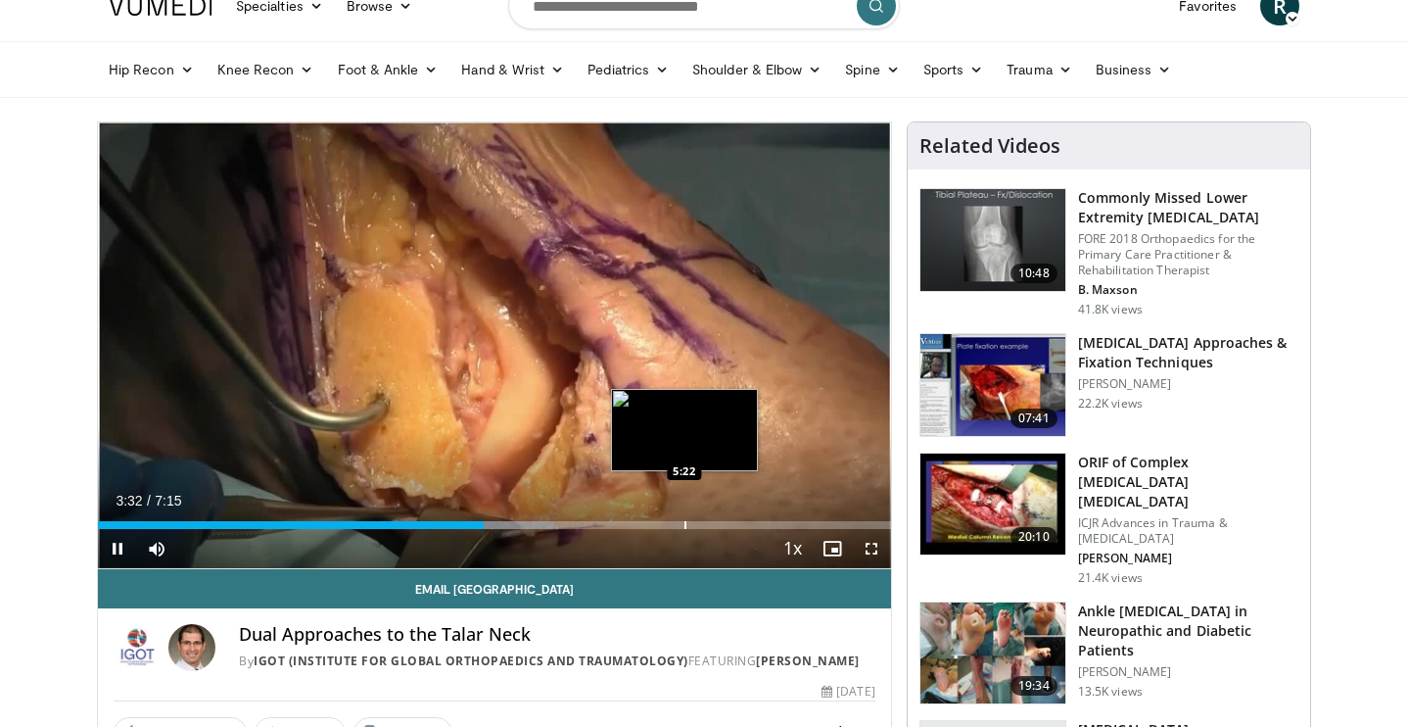
click at [685, 518] on div "Loaded : 57.41% 3:32 5:22" at bounding box center [494, 519] width 793 height 19
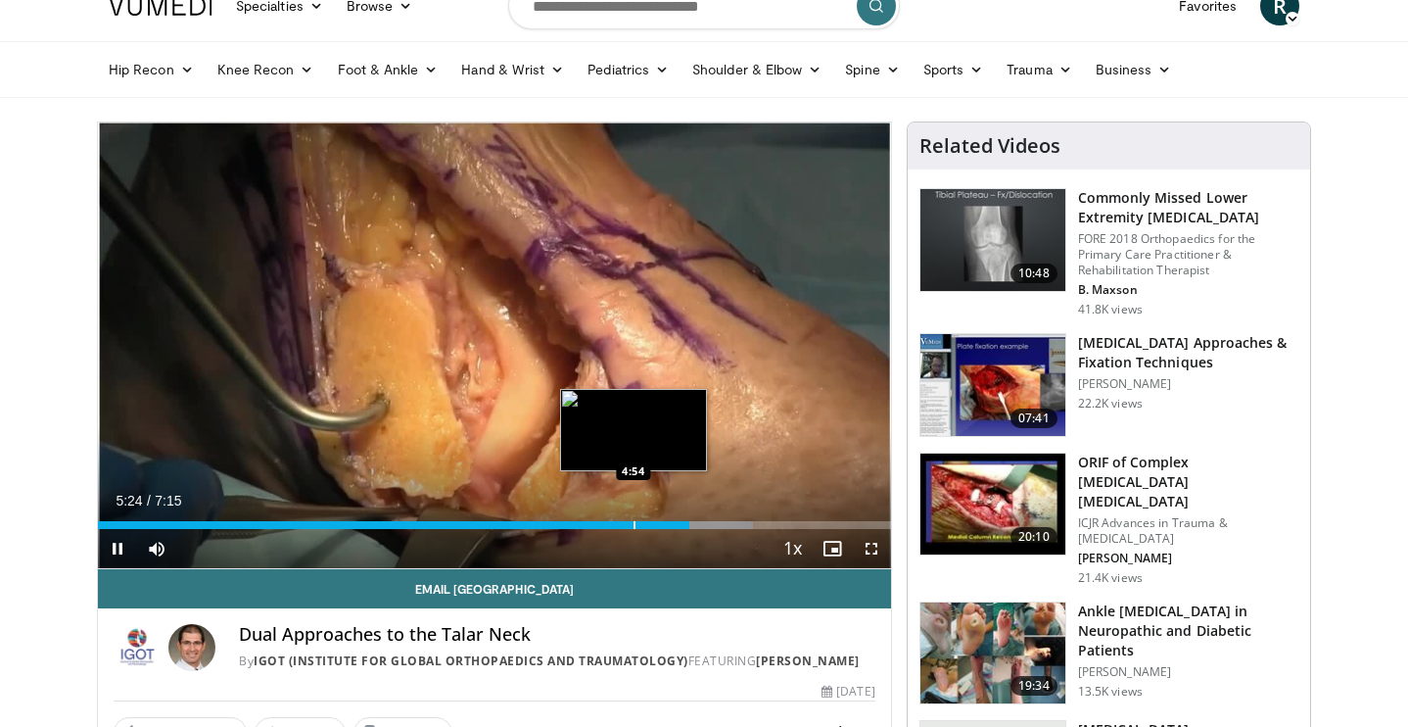
click at [634, 526] on div "Progress Bar" at bounding box center [635, 525] width 2 height 8
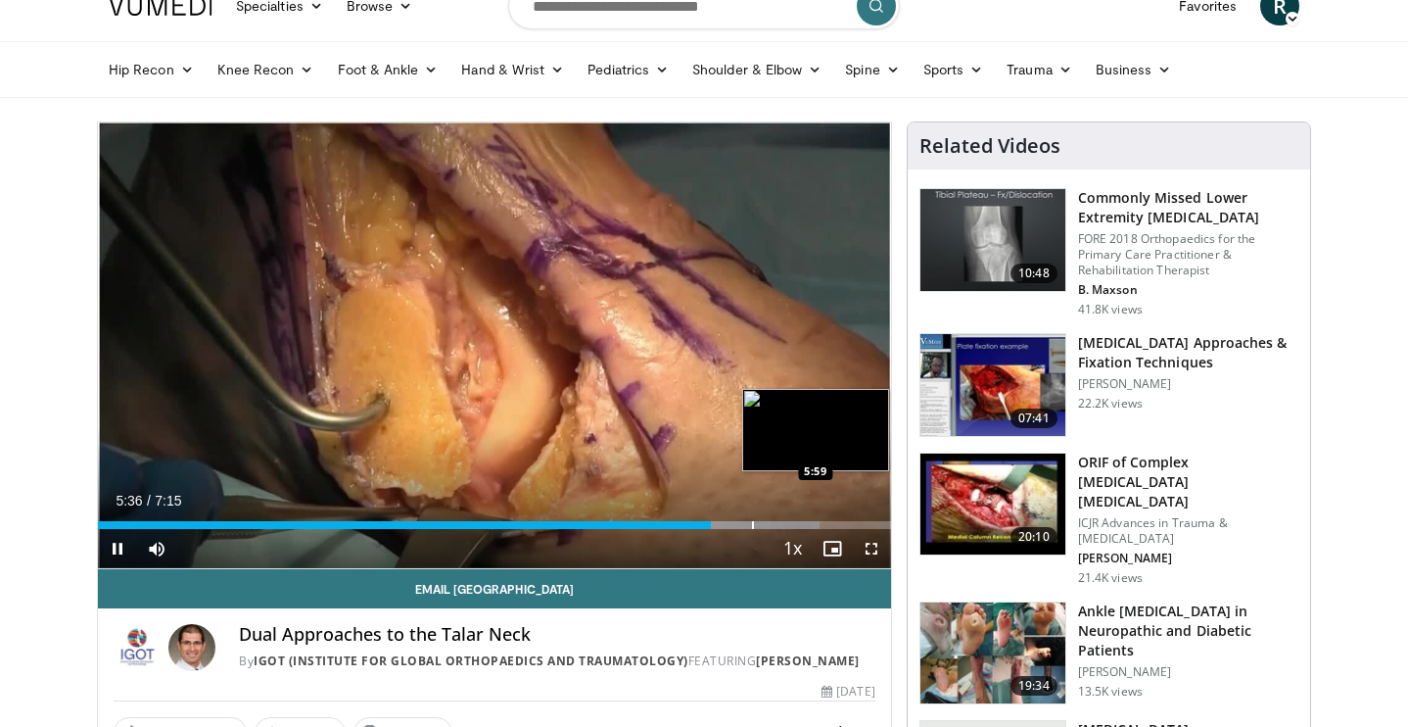
click at [751, 519] on div "Loaded : 91.02% 5:36 5:59" at bounding box center [494, 519] width 793 height 19
click at [788, 518] on div "Loaded : 95.57% 6:19 6:19" at bounding box center [494, 519] width 793 height 19
click at [832, 527] on div "Progress Bar" at bounding box center [831, 525] width 2 height 8
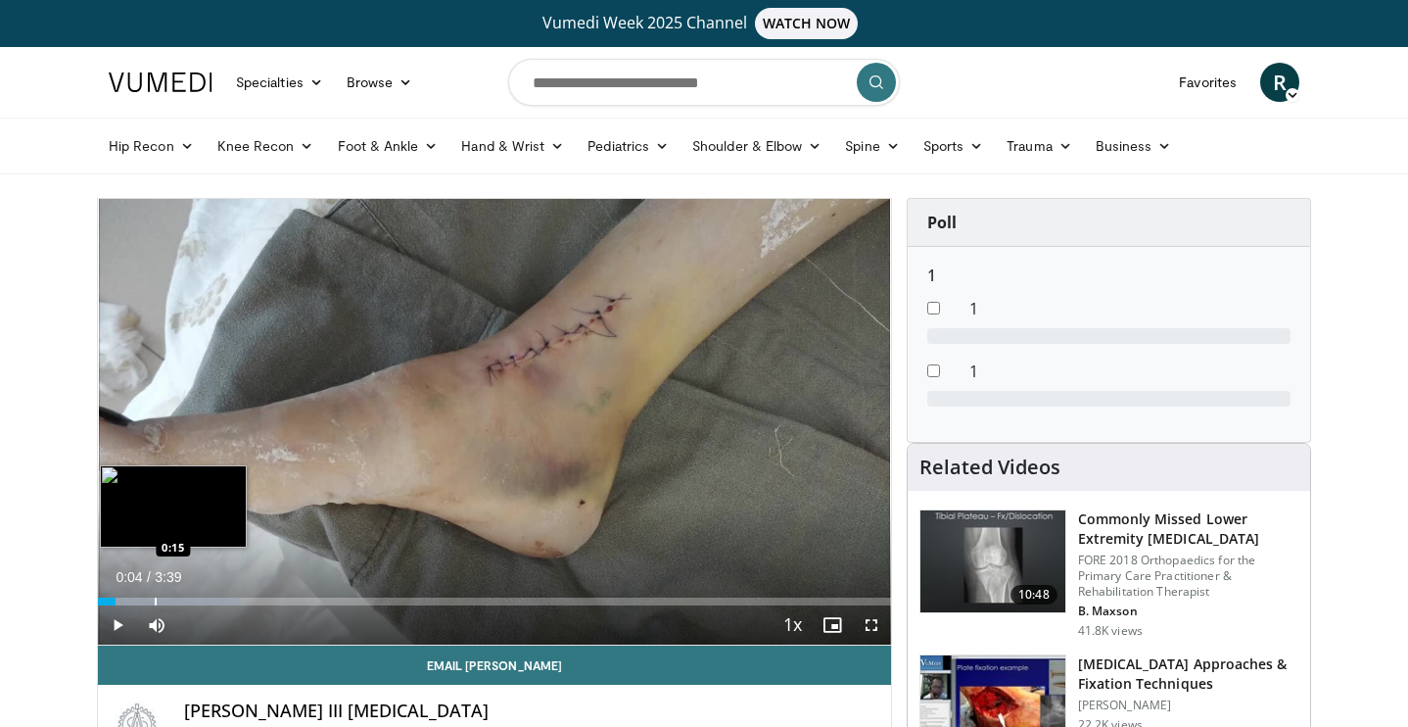
click at [155, 589] on div "Loaded : 18.02% 0:04 0:15" at bounding box center [494, 596] width 793 height 19
click at [187, 601] on div "Progress Bar" at bounding box center [187, 601] width 2 height 8
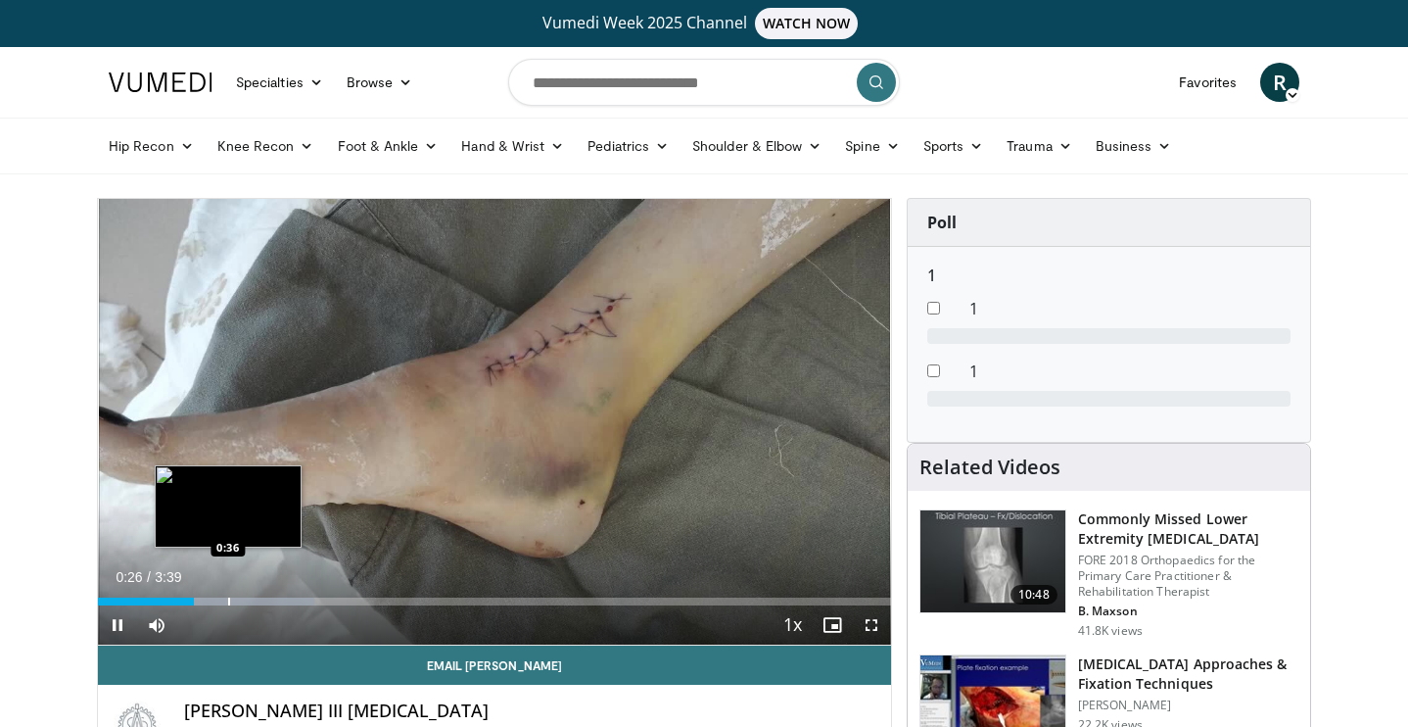
click at [228, 604] on div "Progress Bar" at bounding box center [229, 601] width 2 height 8
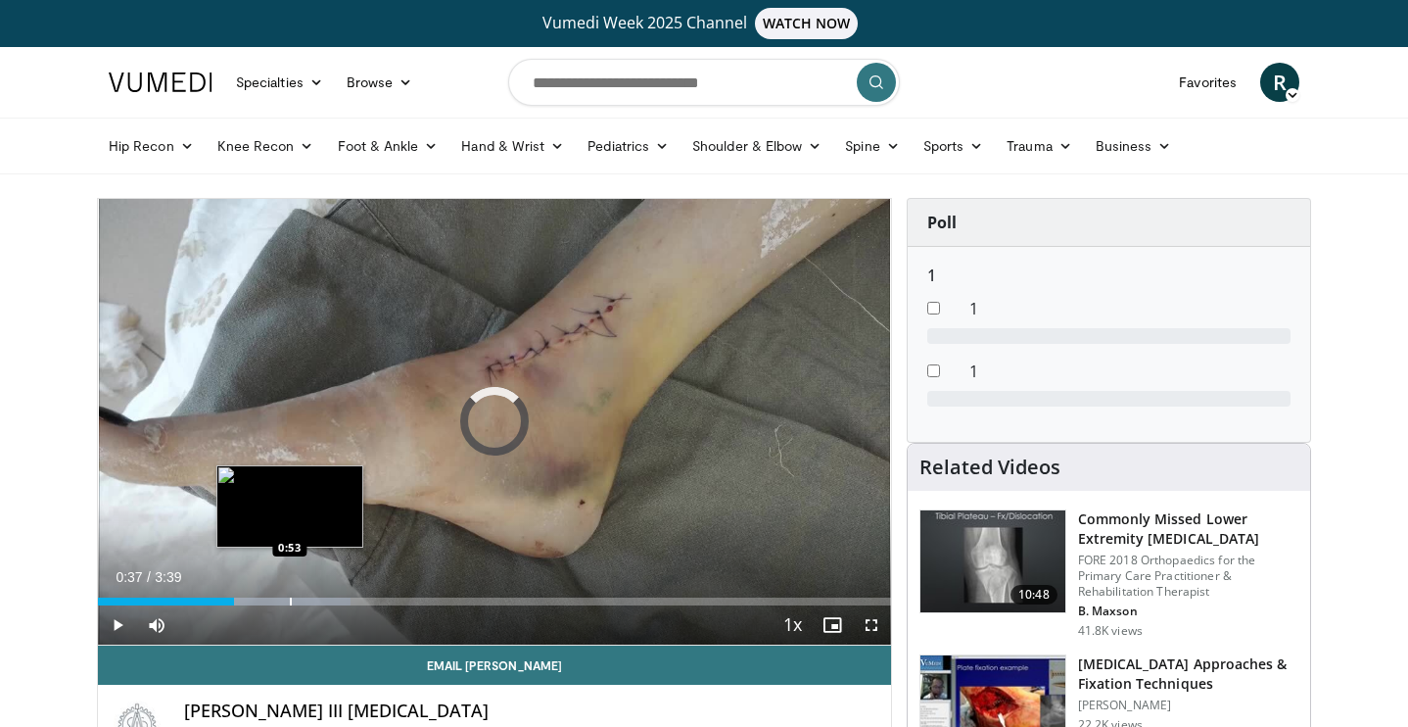
click at [290, 602] on div "Progress Bar" at bounding box center [291, 601] width 2 height 8
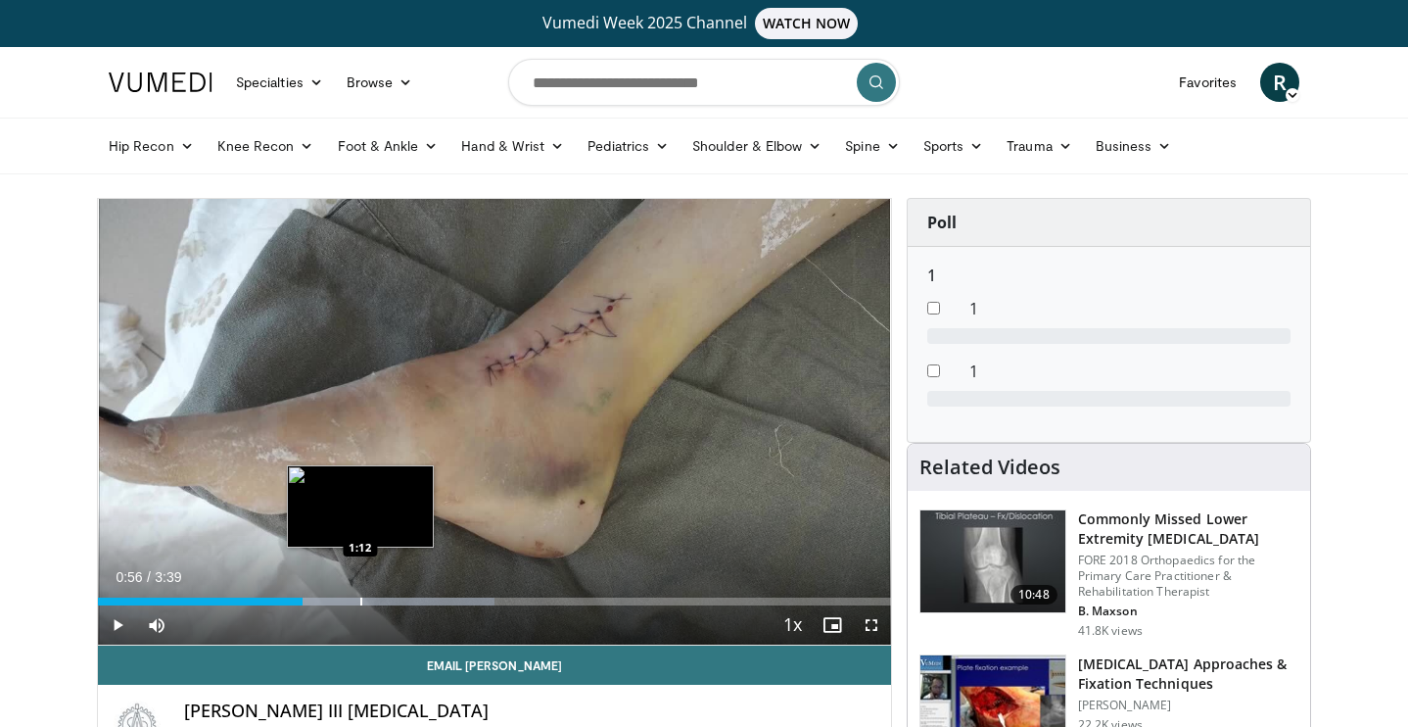
click at [360, 599] on div "Progress Bar" at bounding box center [361, 601] width 2 height 8
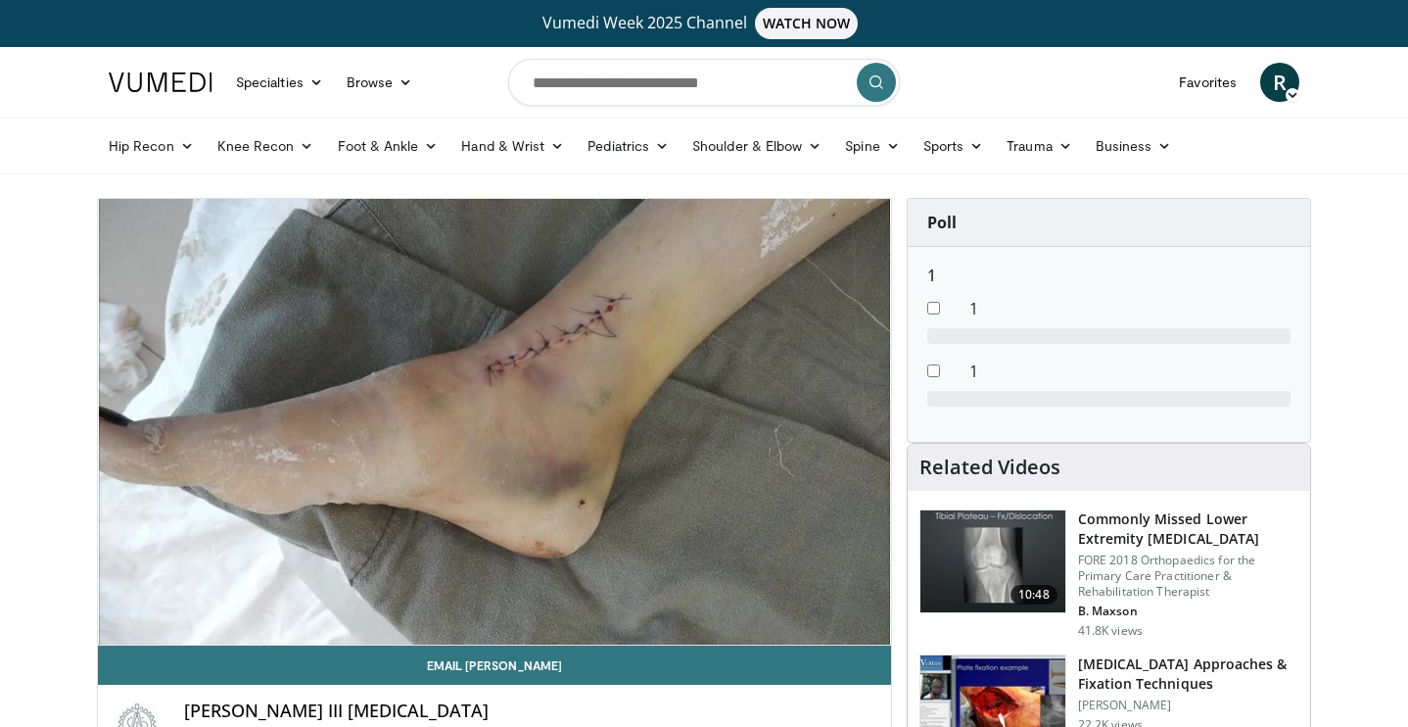
click at [462, 601] on video-js "**********" at bounding box center [494, 422] width 793 height 447
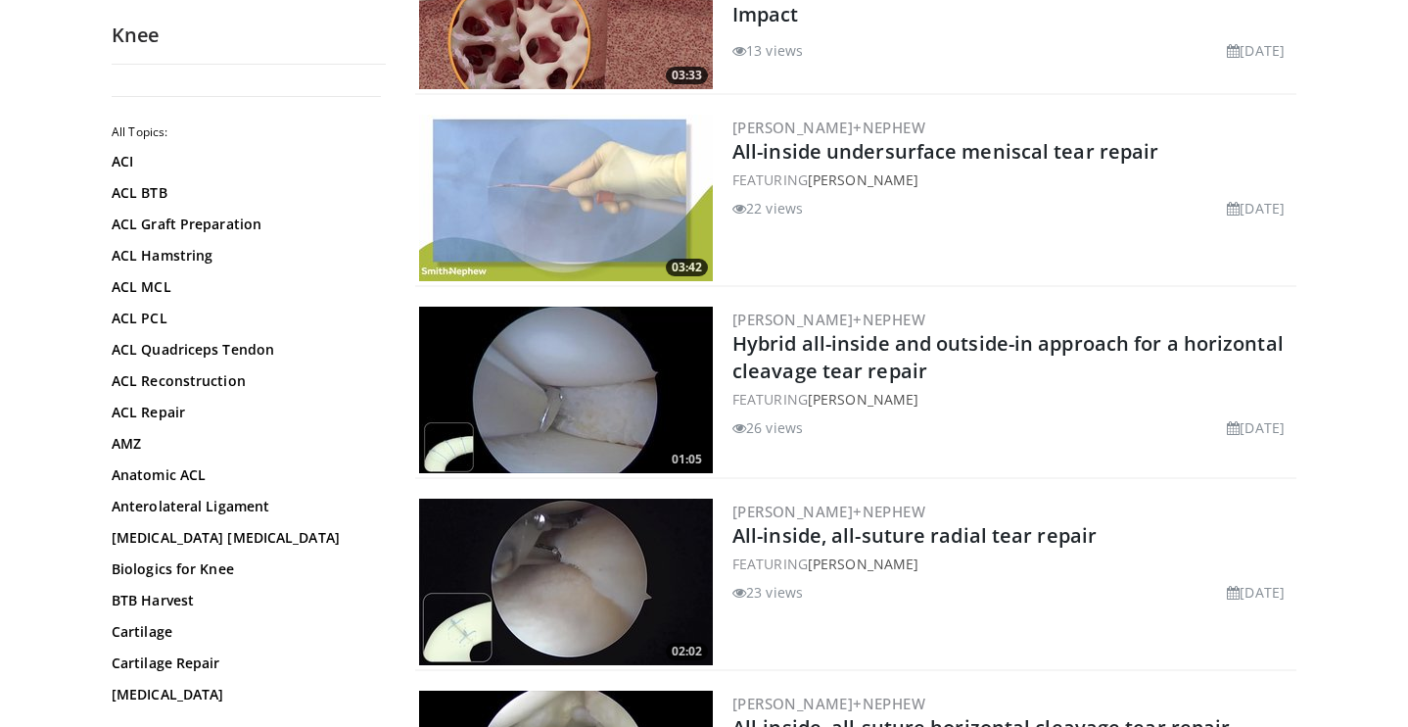
scroll to position [949, 0]
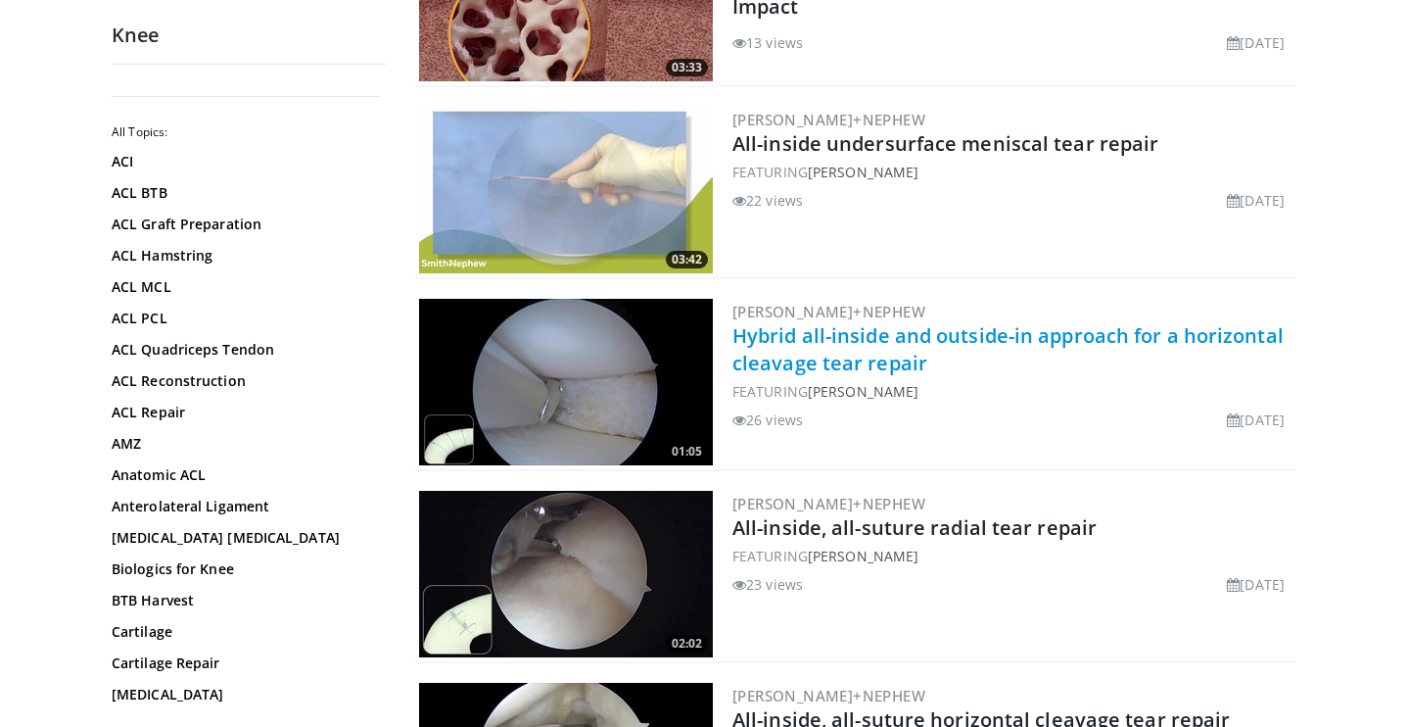
click at [864, 354] on link "Hybrid all-inside and outside-in approach for a horizontal cleavage tear repair" at bounding box center [1007, 349] width 551 height 54
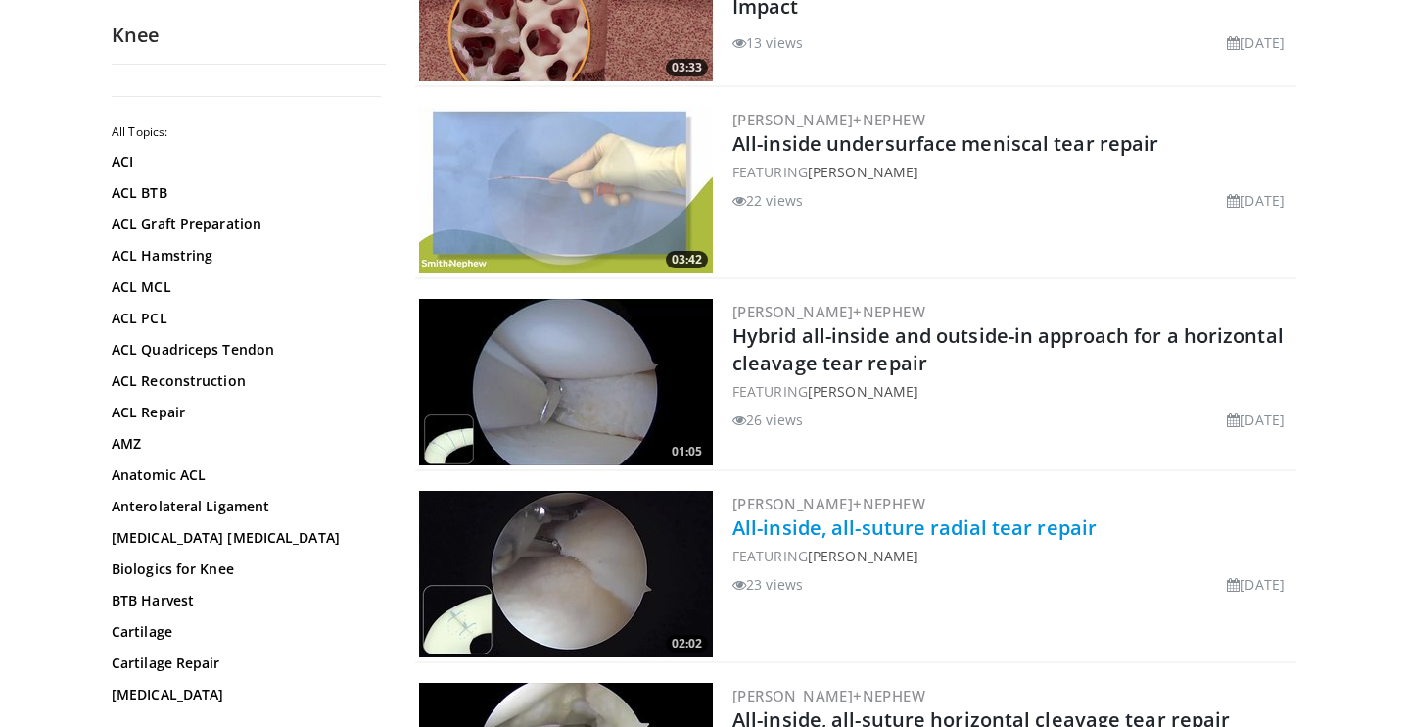
click at [796, 516] on link "All-inside, all-suture radial tear repair" at bounding box center [914, 527] width 364 height 26
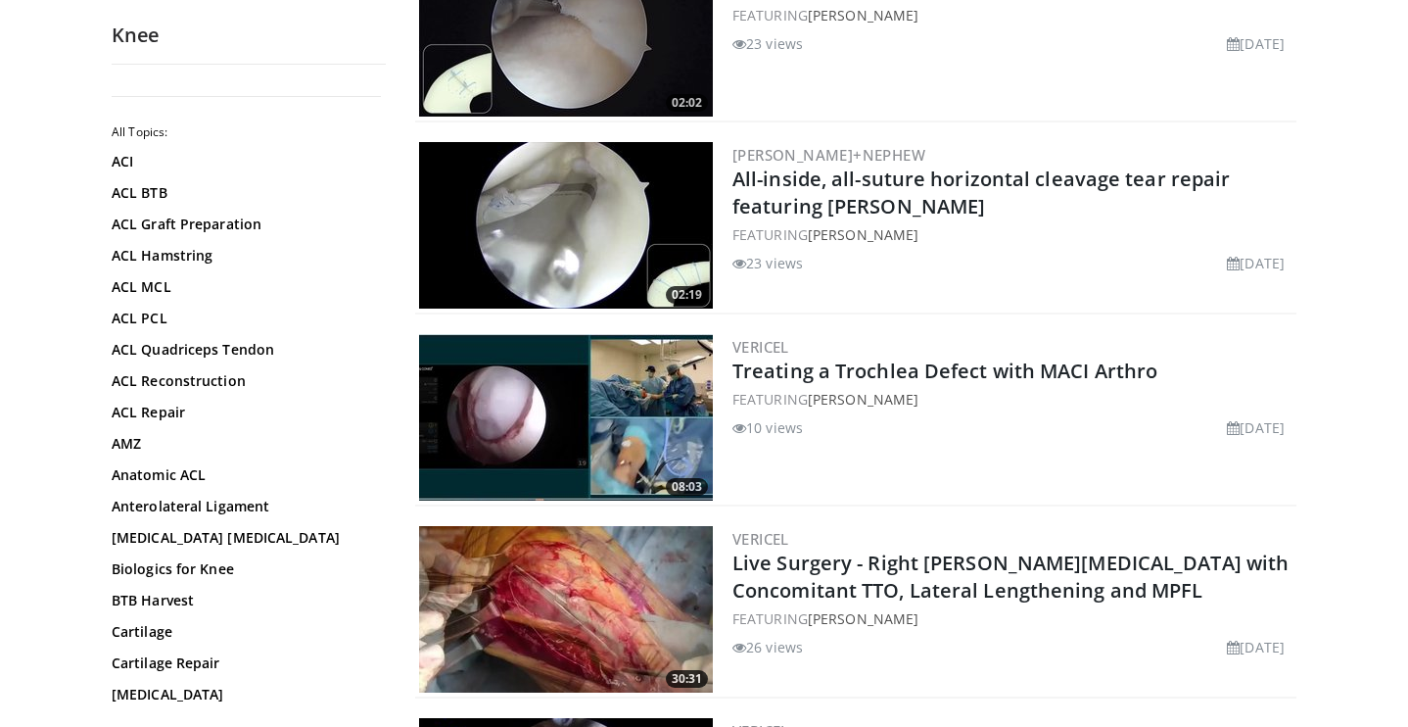
scroll to position [1492, 0]
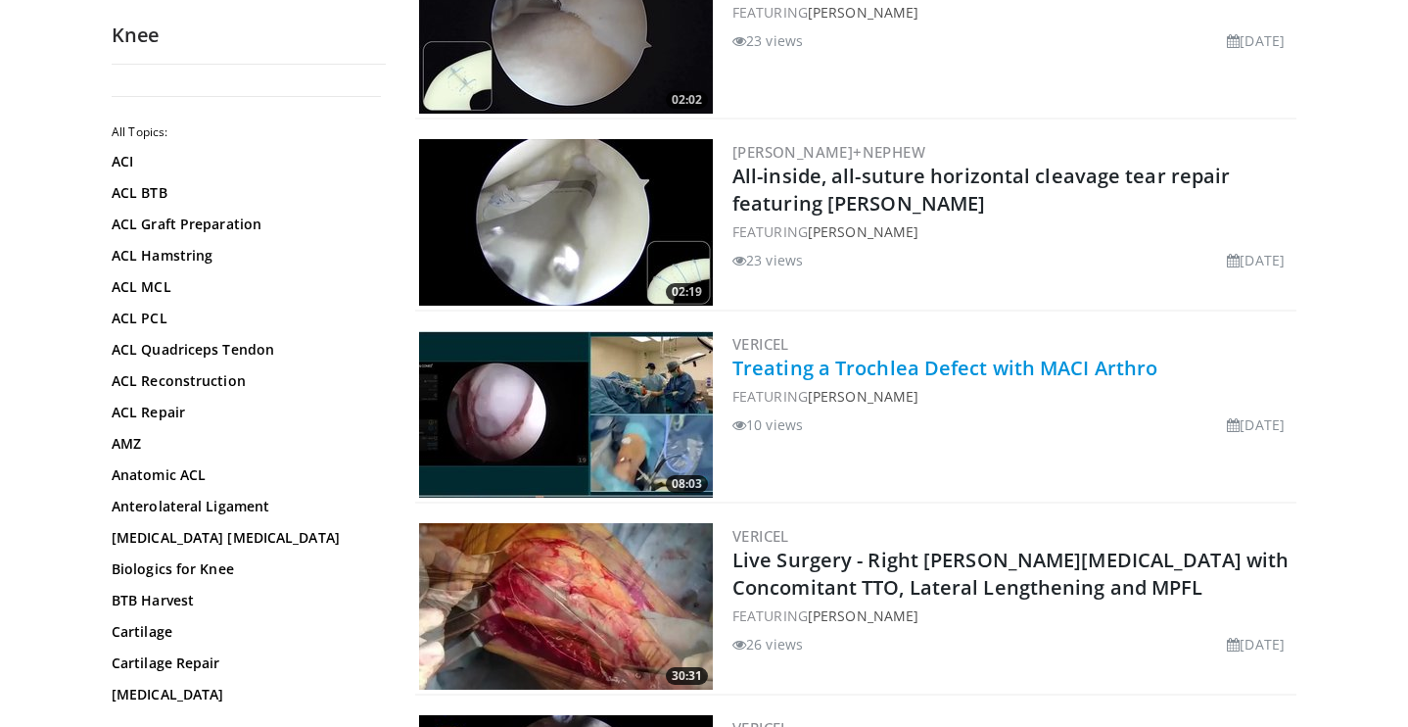
click at [827, 373] on link "Treating a Trochlea Defect with MACI Arthro" at bounding box center [944, 367] width 425 height 26
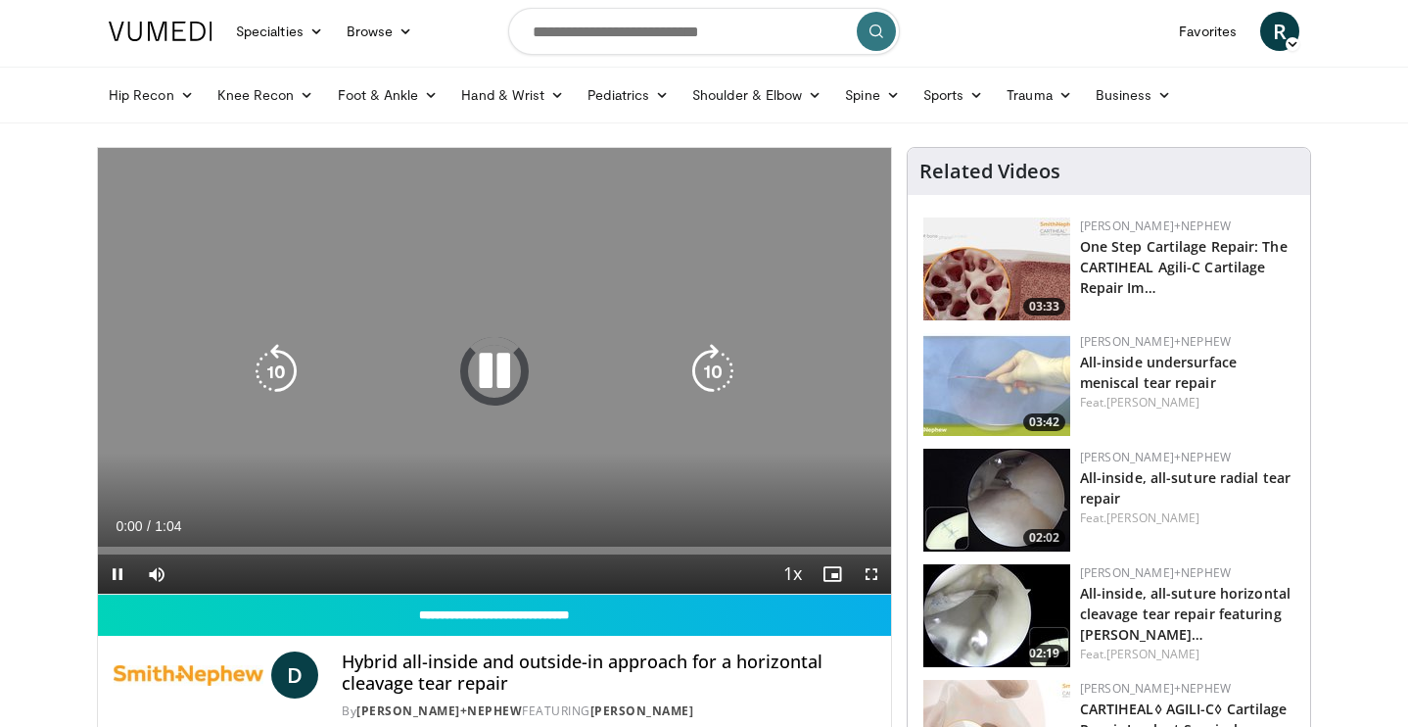
scroll to position [62, 0]
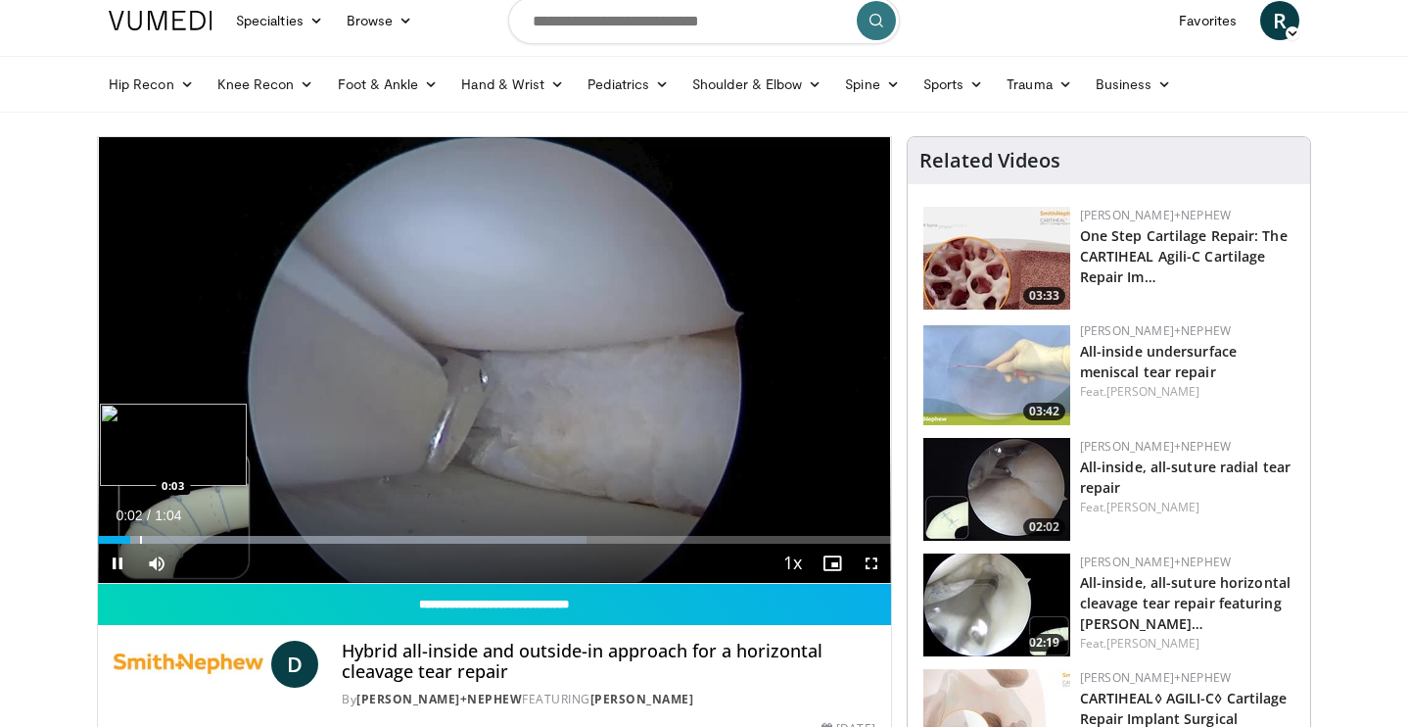
click at [141, 532] on div "Loaded : 61.61% 0:02 0:03" at bounding box center [494, 534] width 793 height 19
click at [181, 531] on div "Loaded : 61.61% 0:04 0:06" at bounding box center [494, 534] width 793 height 19
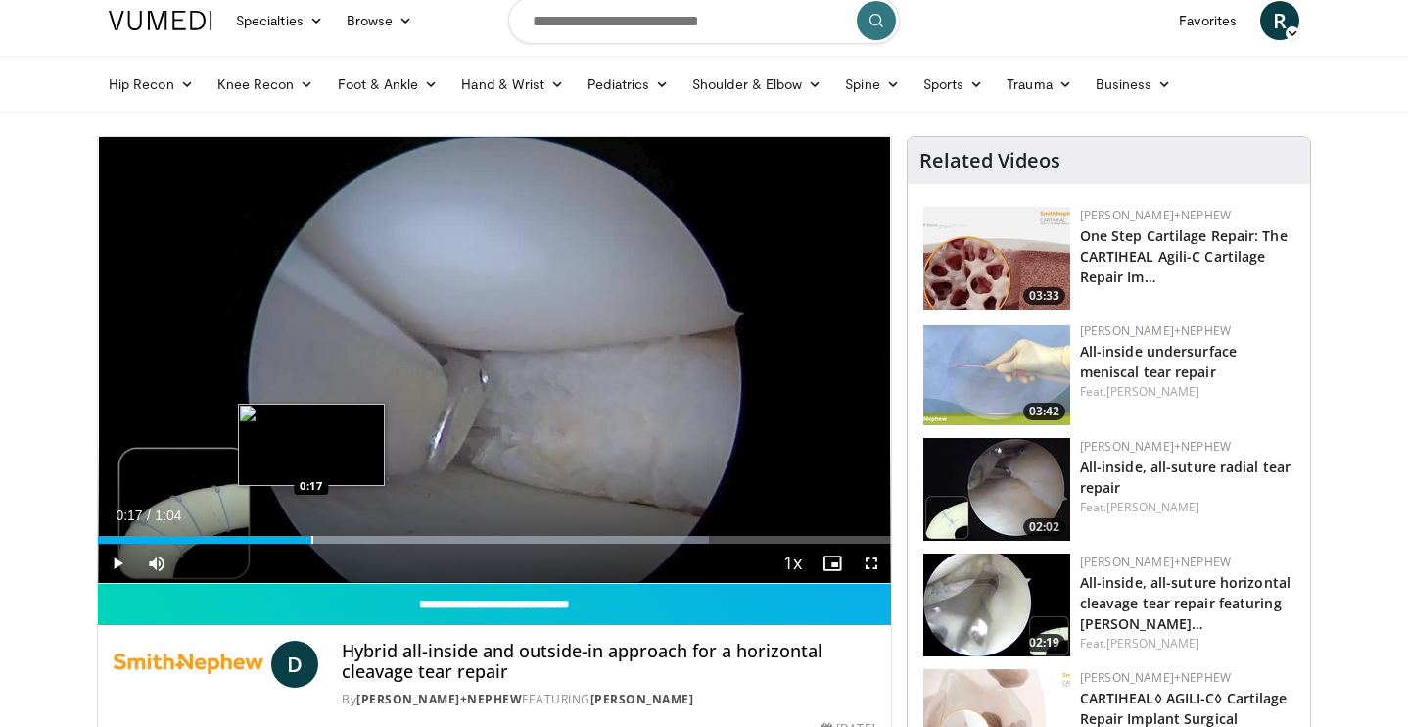
click at [311, 542] on div "Progress Bar" at bounding box center [312, 540] width 2 height 8
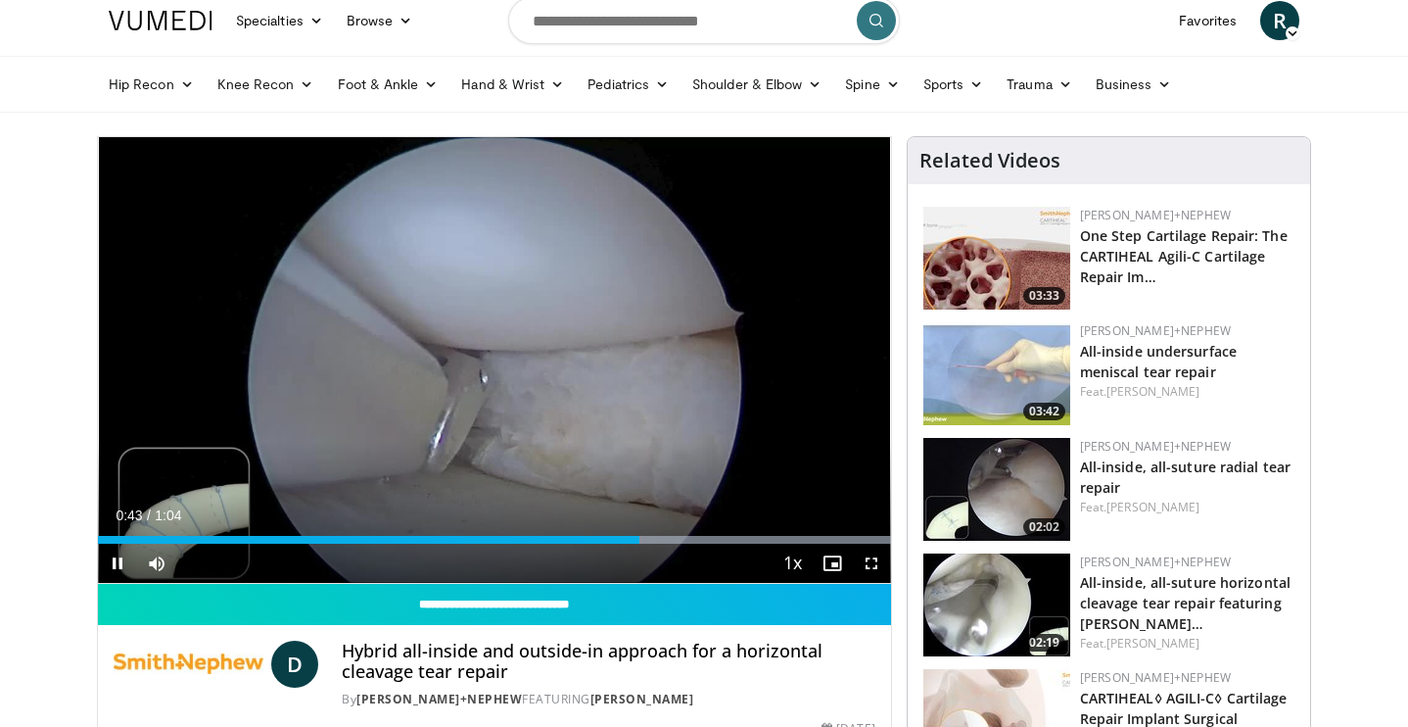
click at [692, 544] on div "Current Time 0:43 / Duration 1:04 Pause Skip Backward Skip Forward Mute Loaded …" at bounding box center [494, 562] width 793 height 39
click at [720, 543] on div "Current Time 0:44 / Duration 1:04 Pause Skip Backward Skip Forward Mute Loaded …" at bounding box center [494, 562] width 793 height 39
click at [742, 533] on div "Loaded : 100.00% 0:46 0:52" at bounding box center [494, 534] width 793 height 19
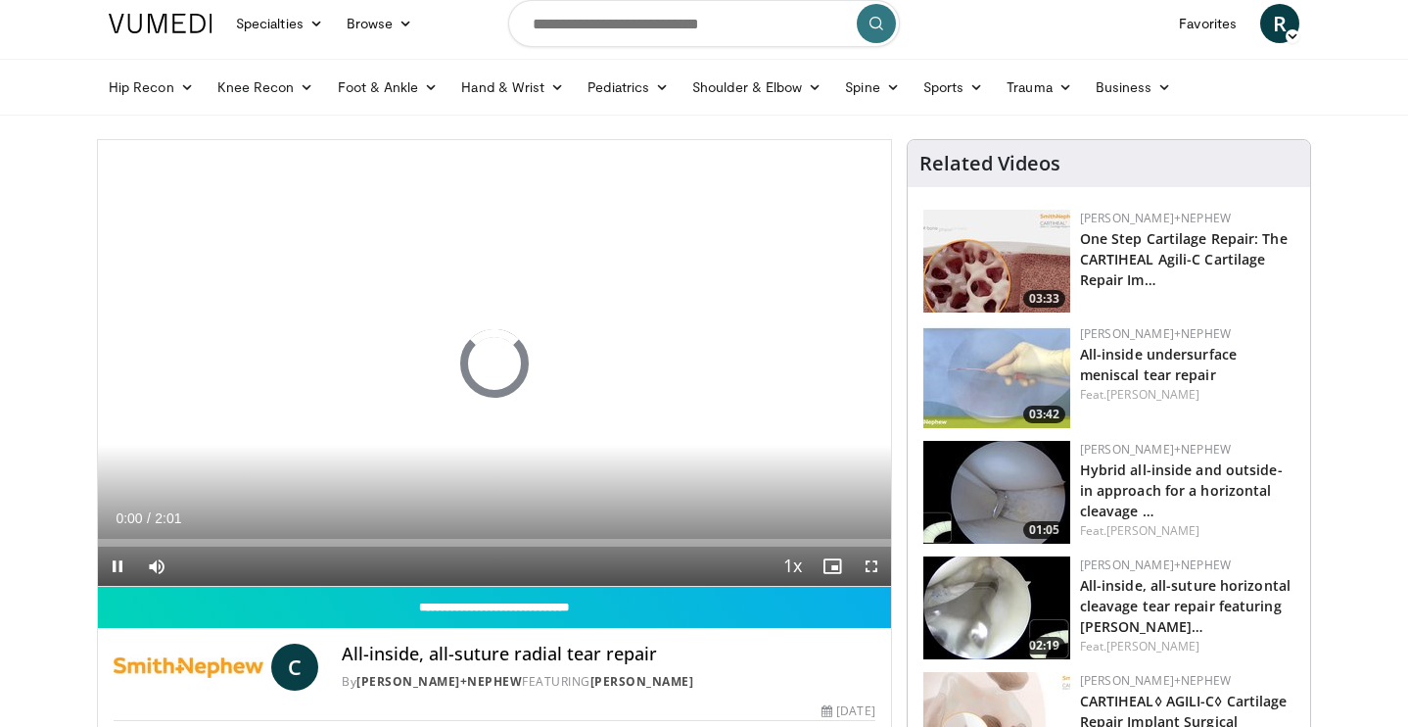
scroll to position [82, 0]
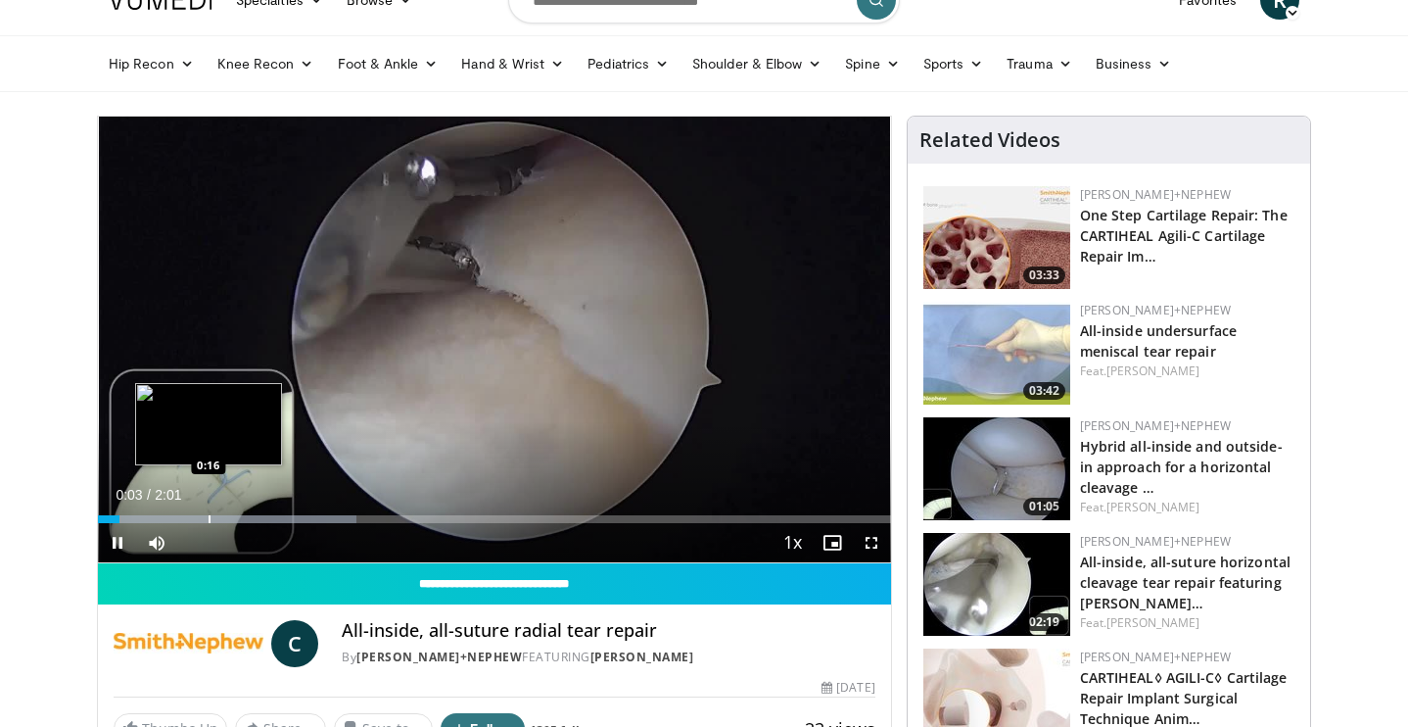
click at [209, 516] on div "Progress Bar" at bounding box center [210, 519] width 2 height 8
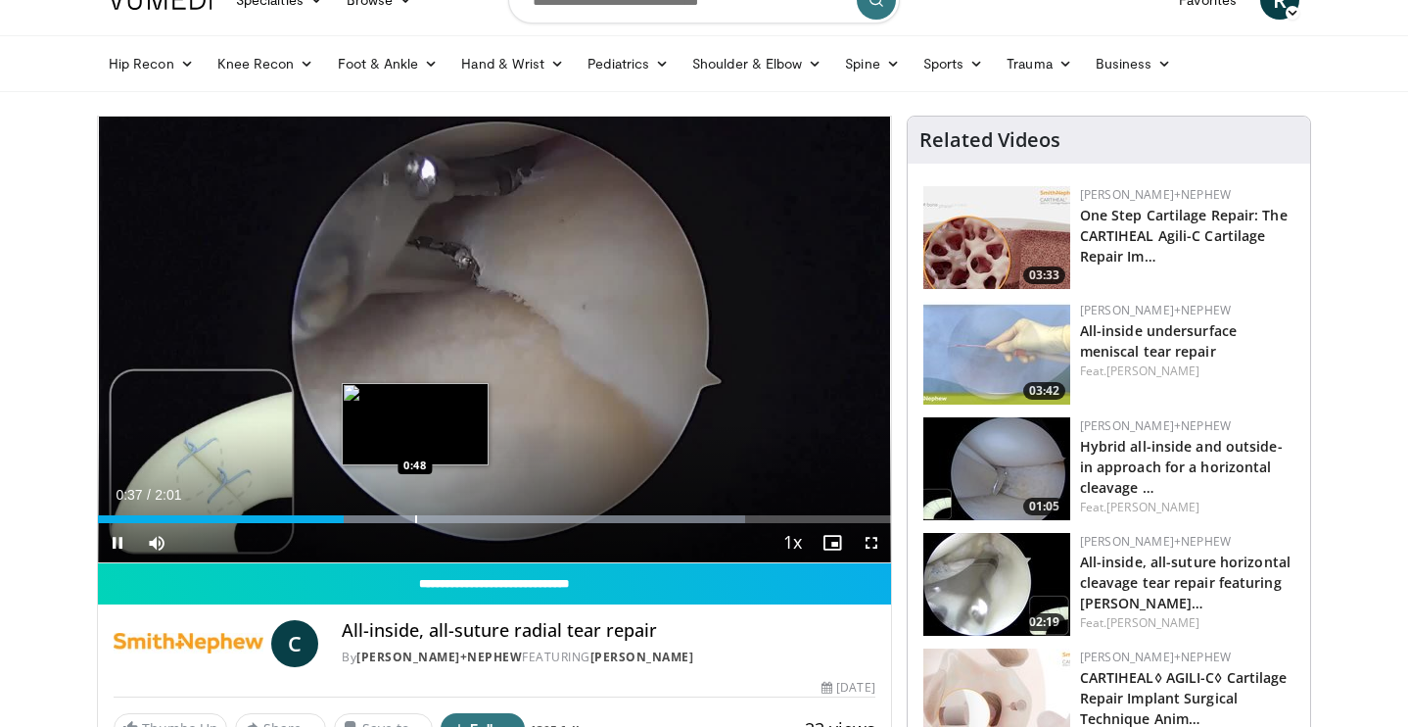
click at [415, 521] on div "Progress Bar" at bounding box center [416, 519] width 2 height 8
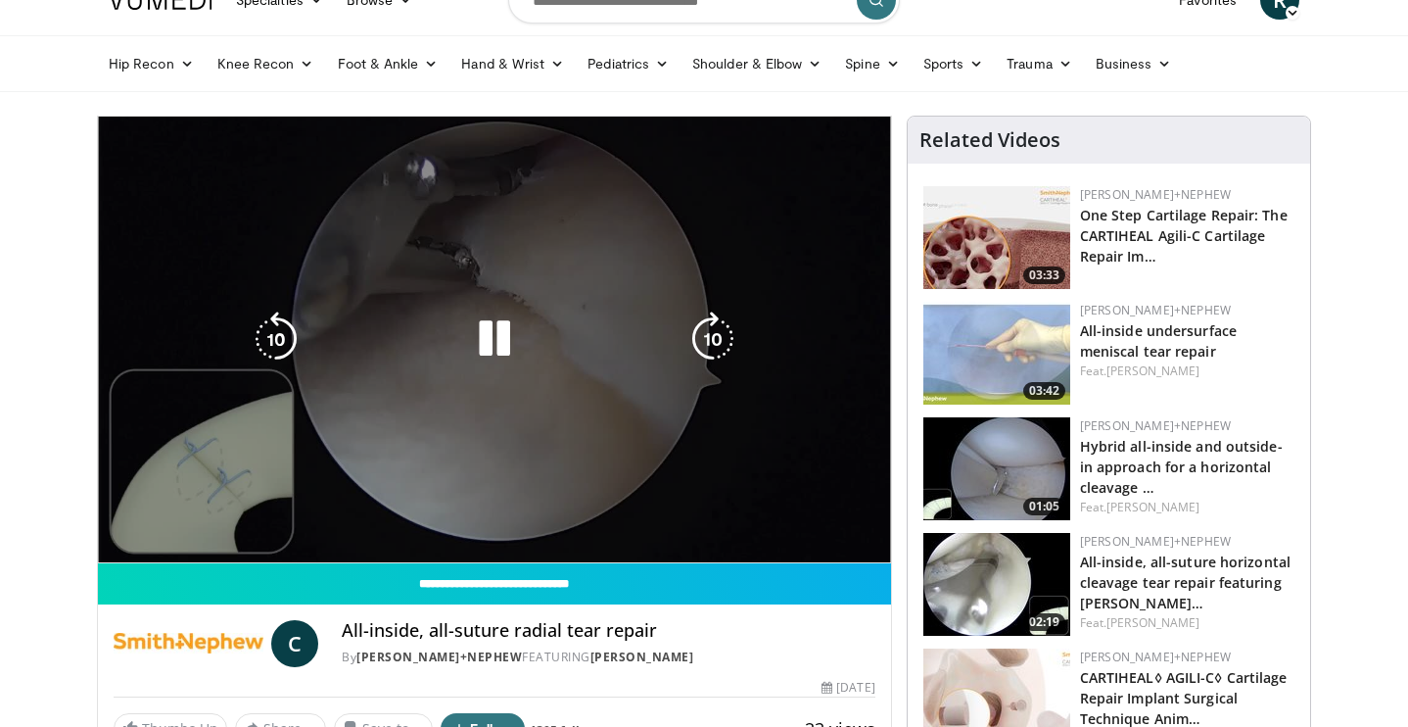
click at [0, 0] on div "Progress Bar" at bounding box center [0, 0] width 0 height 0
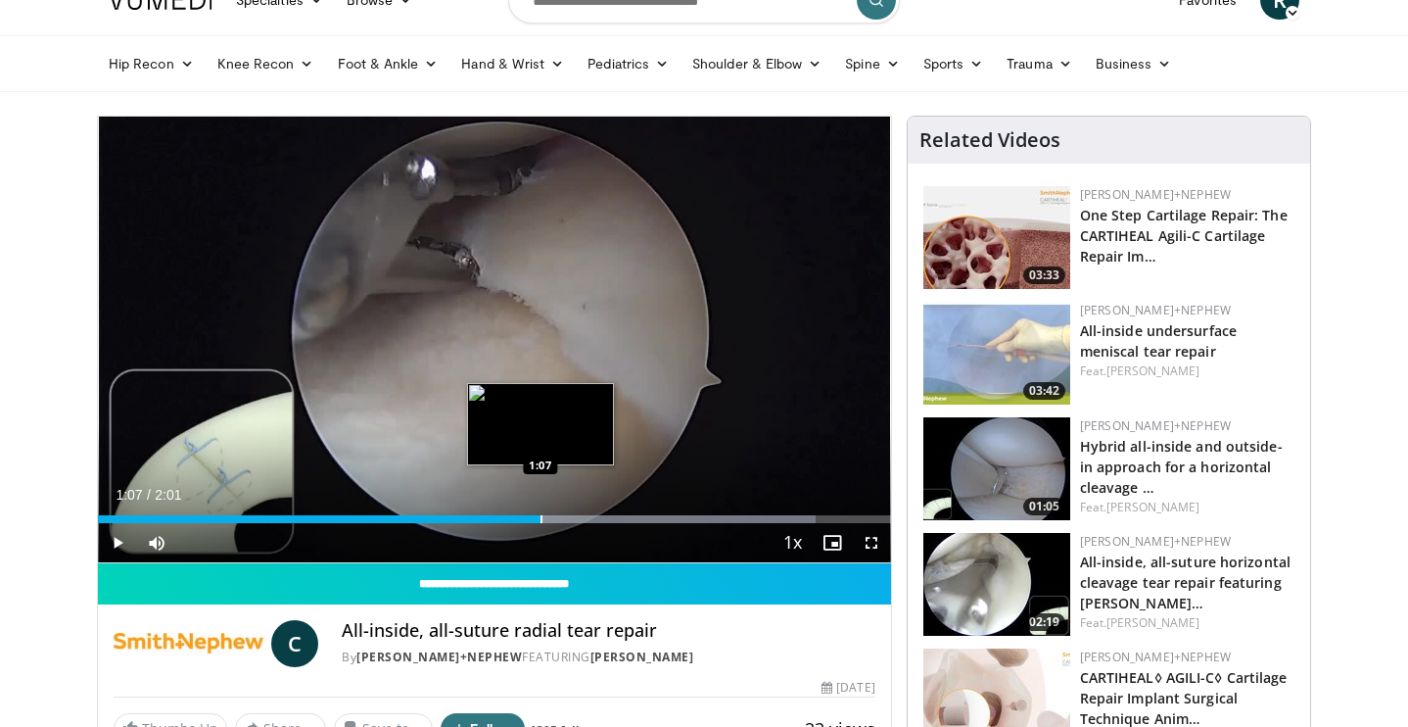
click at [541, 516] on div "Progress Bar" at bounding box center [542, 519] width 2 height 8
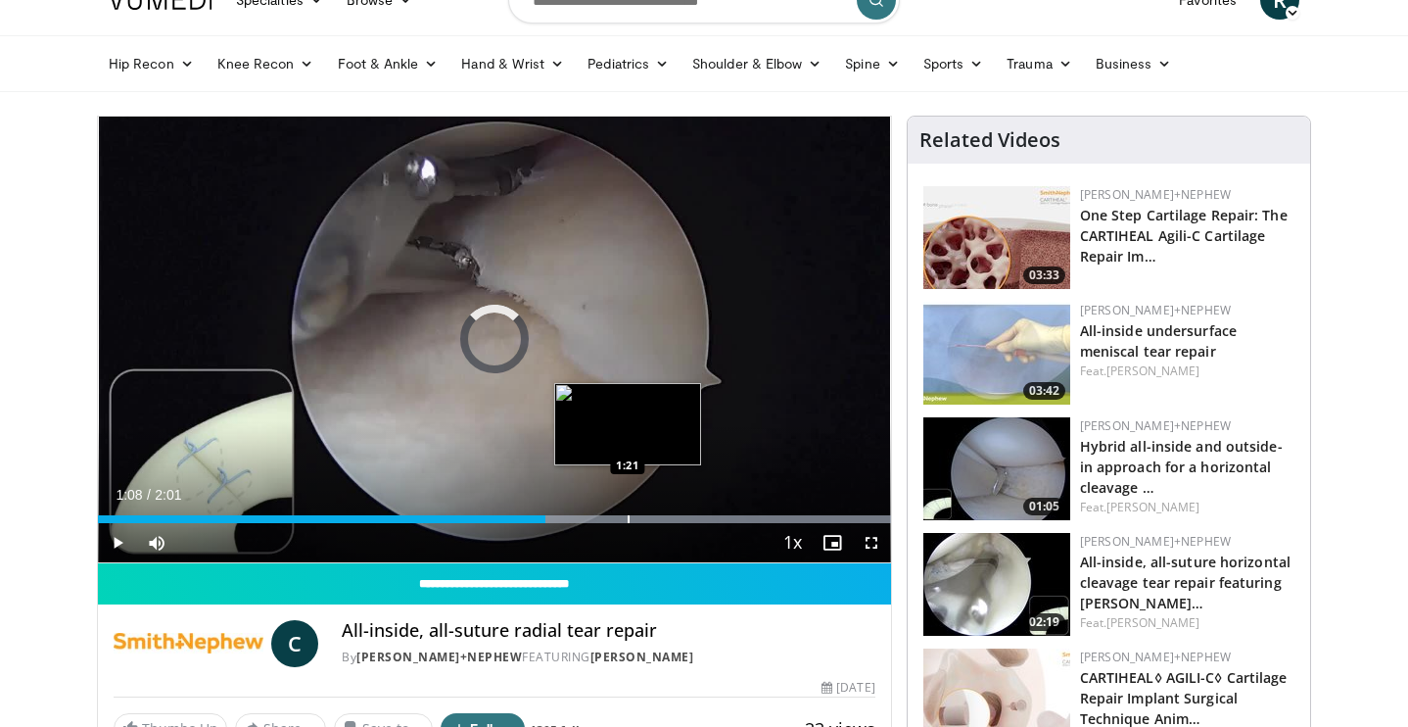
click at [628, 515] on div "Progress Bar" at bounding box center [629, 519] width 2 height 8
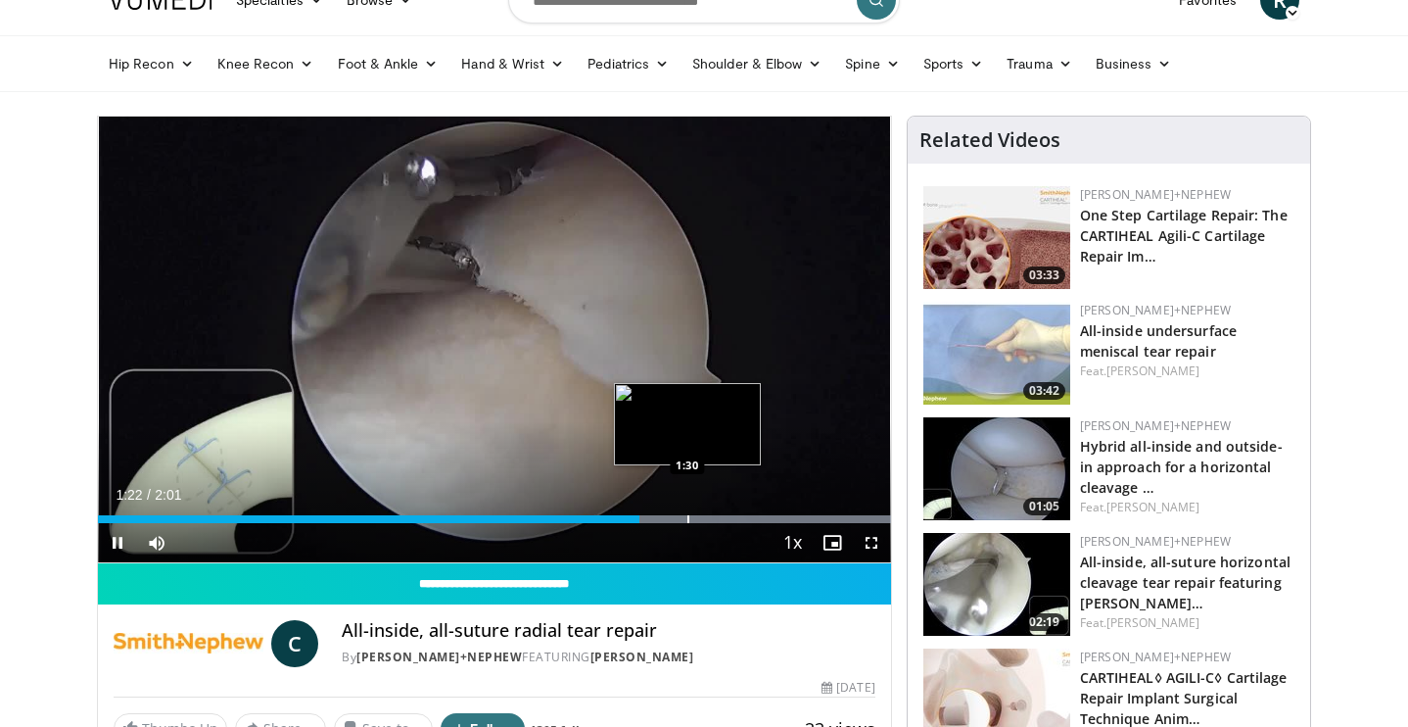
click at [688, 512] on div "Loaded : 100.00% 1:22 1:30" at bounding box center [494, 513] width 793 height 19
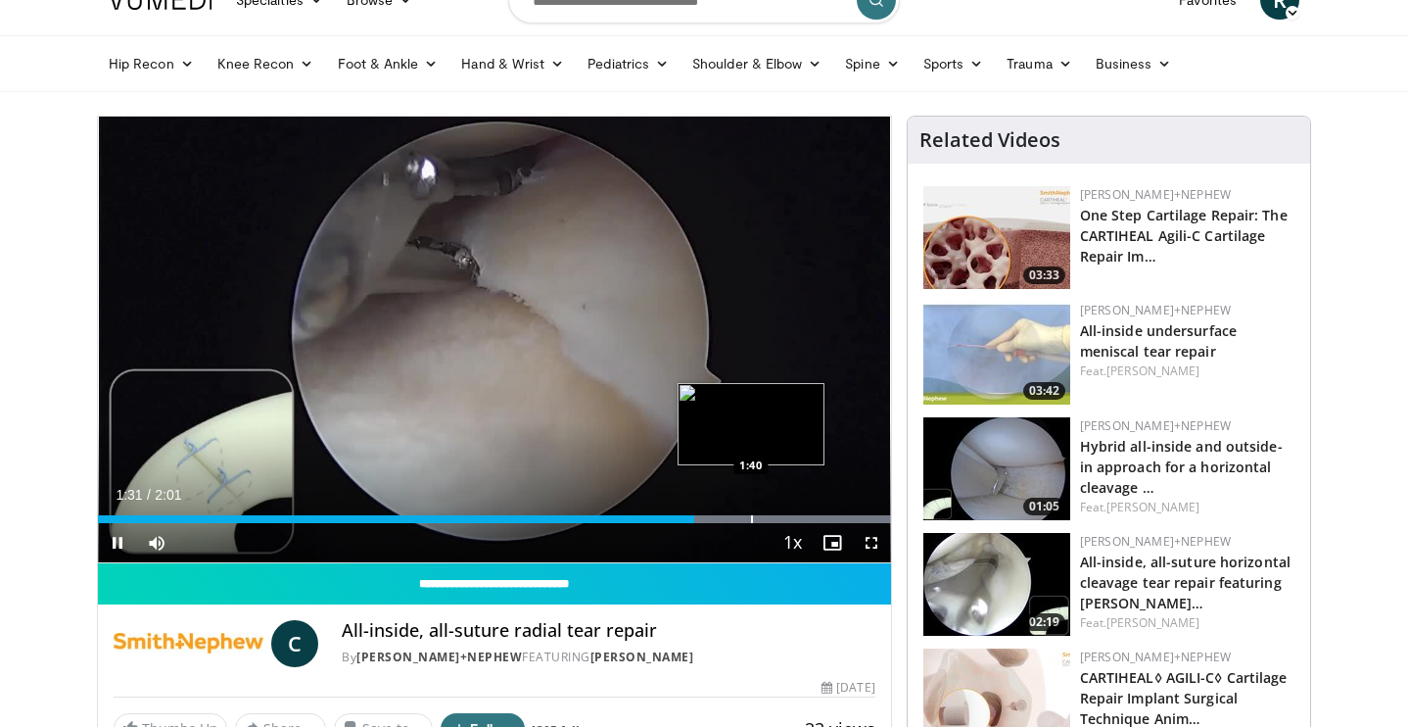
click at [751, 515] on div "Progress Bar" at bounding box center [752, 519] width 2 height 8
click at [825, 515] on div "Progress Bar" at bounding box center [826, 519] width 2 height 8
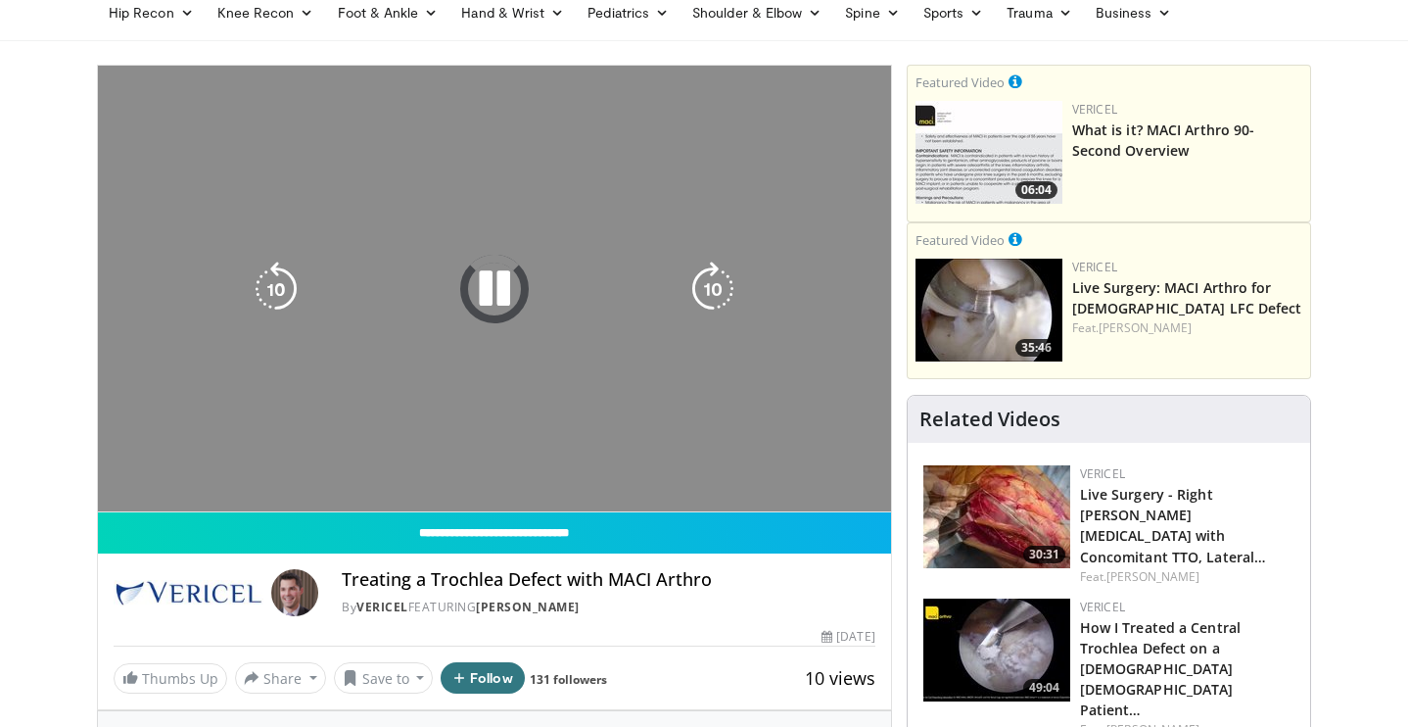
scroll to position [138, 0]
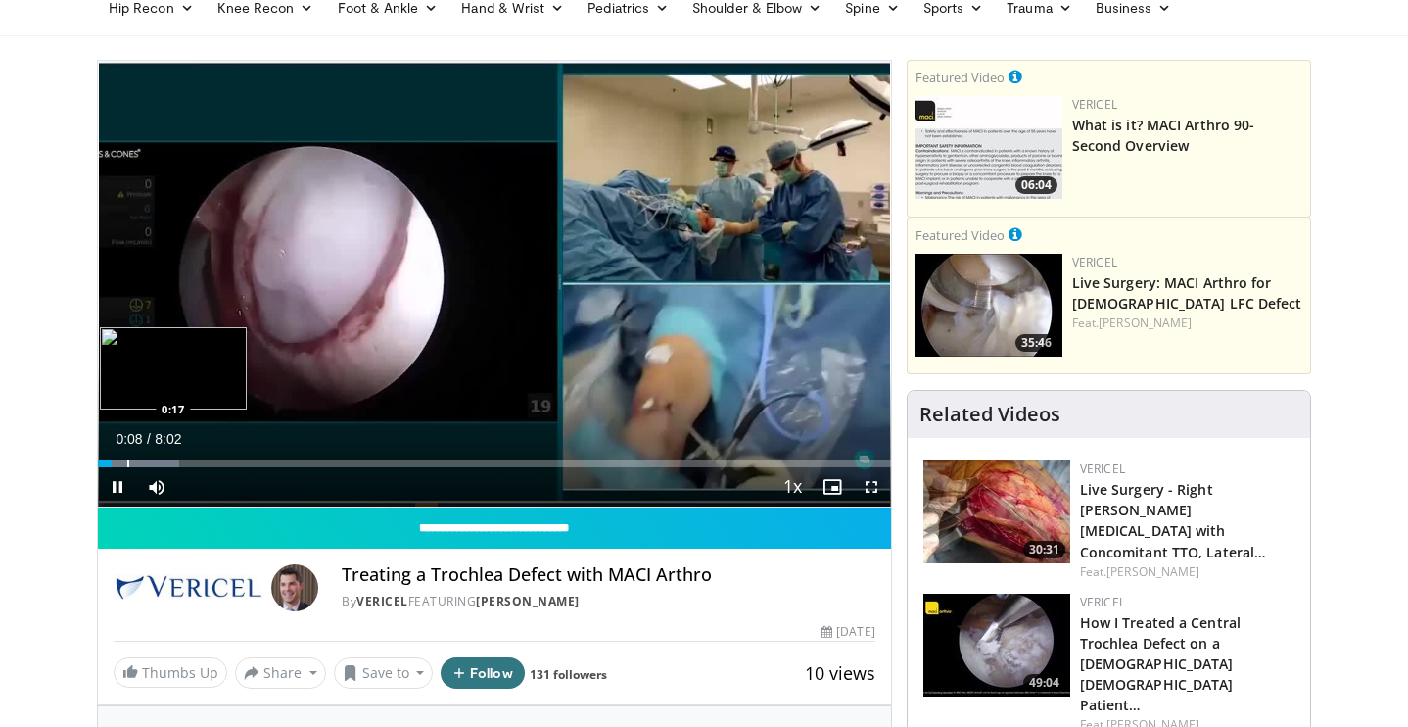
click at [127, 461] on div "Progress Bar" at bounding box center [128, 463] width 2 height 8
click at [151, 461] on div "Progress Bar" at bounding box center [152, 463] width 2 height 8
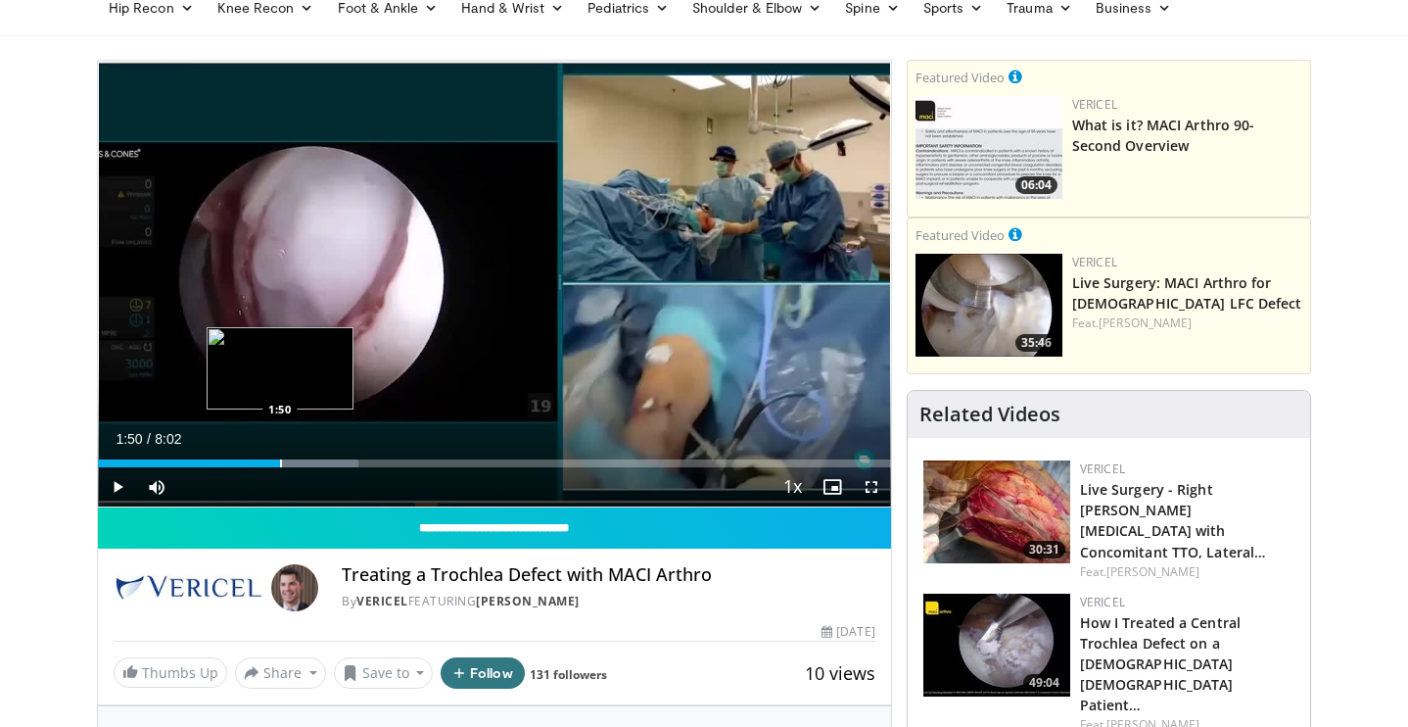
click at [280, 460] on div "Progress Bar" at bounding box center [281, 463] width 2 height 8
click at [335, 456] on div "Loaded : 32.88% 2:24 2:24" at bounding box center [494, 457] width 793 height 19
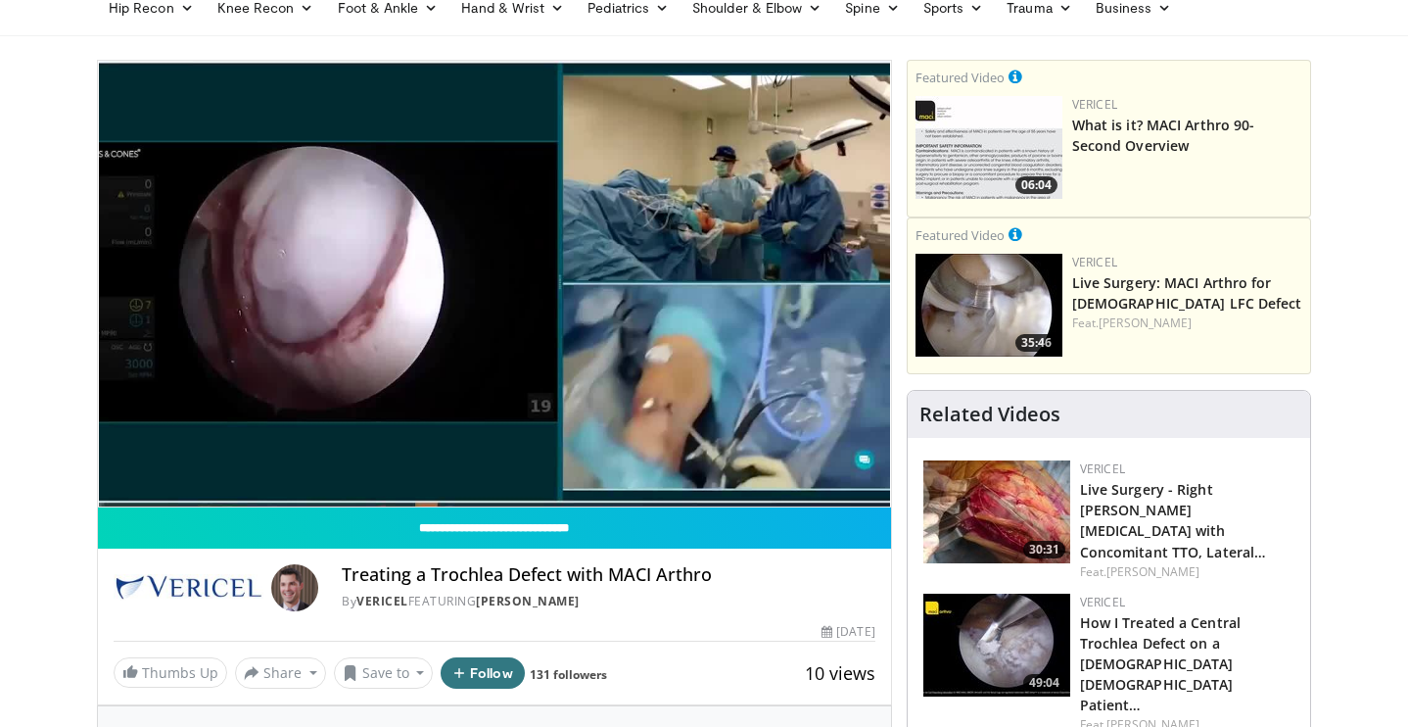
click at [399, 498] on div "Loaded : 41.45% 2:27 3:04" at bounding box center [494, 502] width 793 height 8
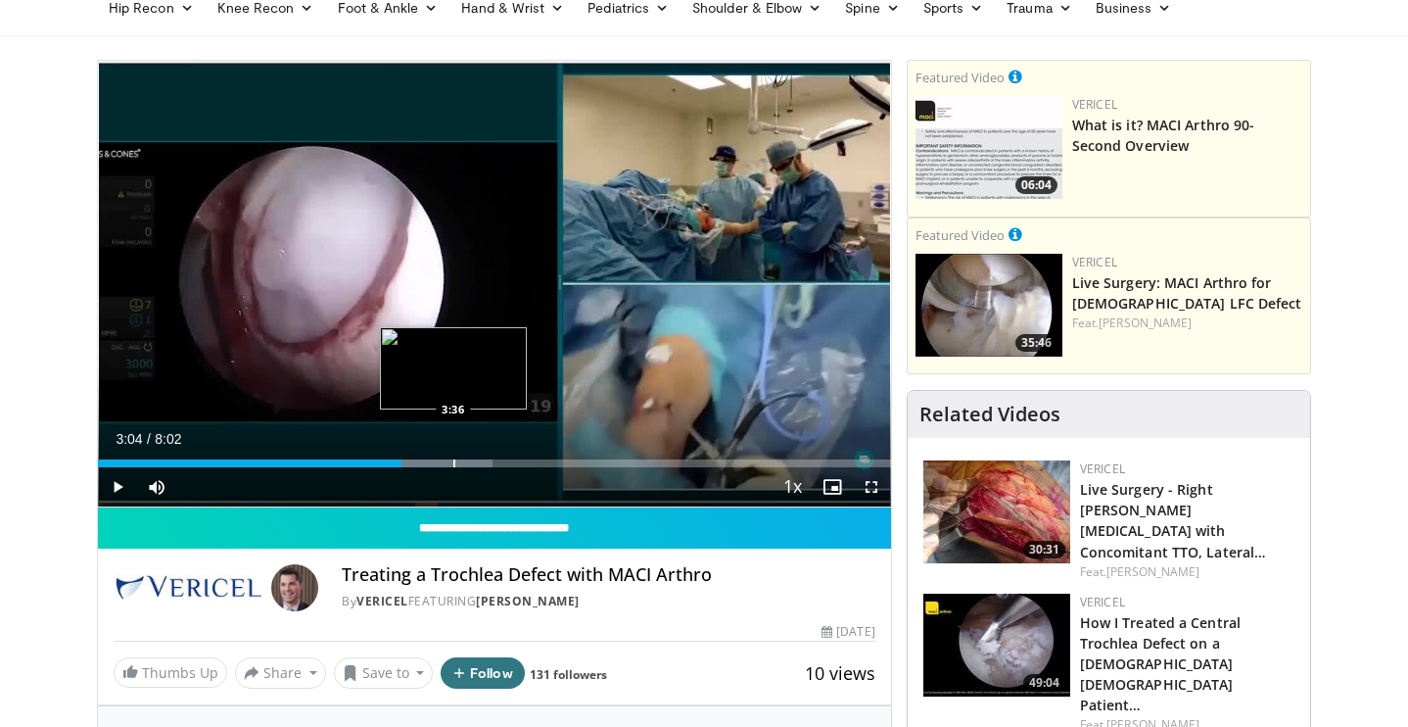
click at [453, 465] on div "Progress Bar" at bounding box center [454, 463] width 2 height 8
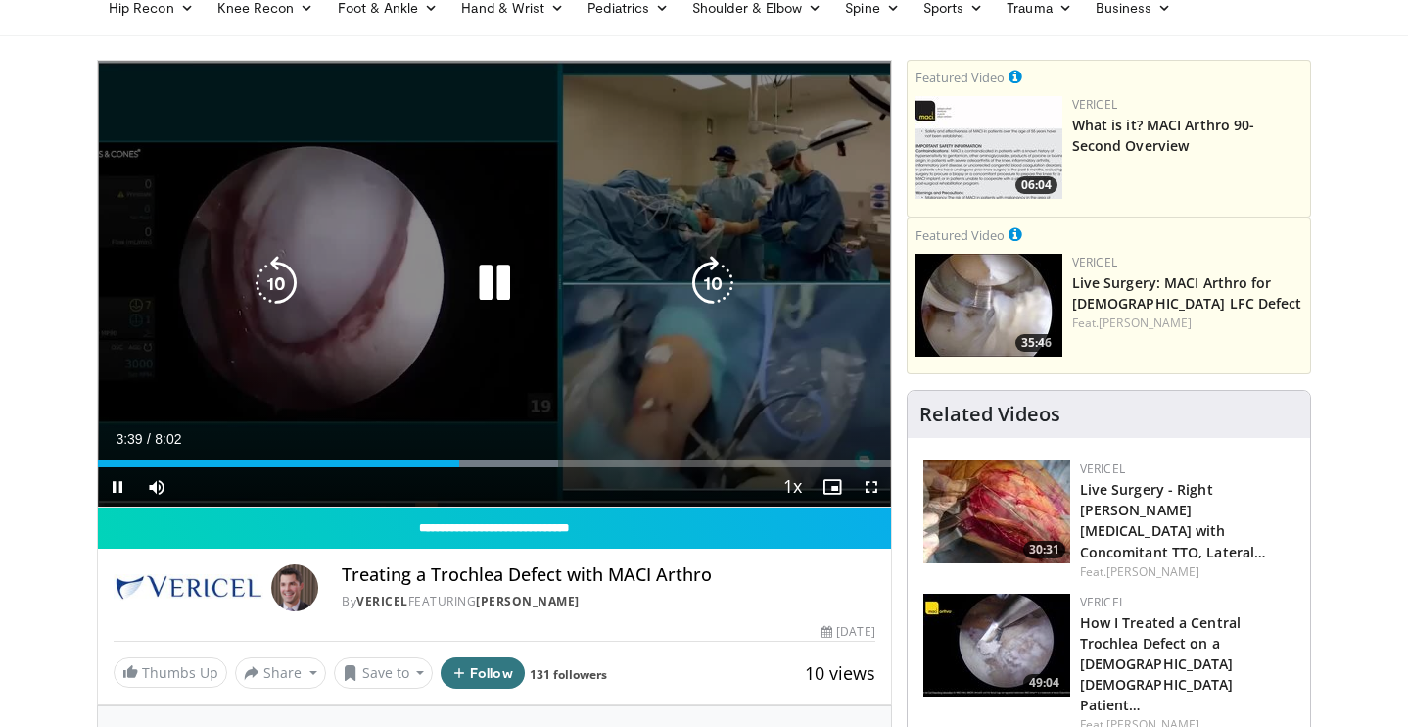
click at [511, 237] on div "10 seconds Tap to unmute" at bounding box center [494, 284] width 793 height 446
